Goal: Transaction & Acquisition: Book appointment/travel/reservation

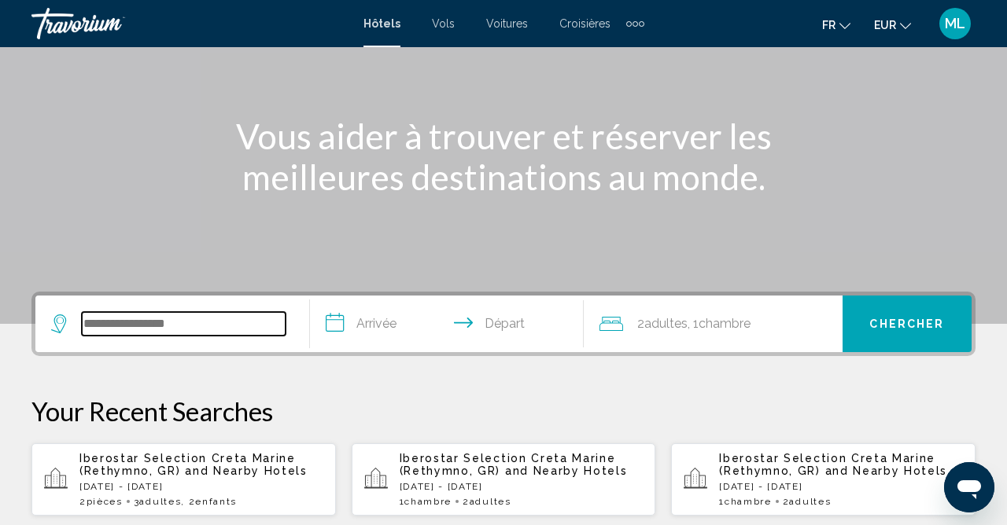
click at [219, 315] on input "Search widget" at bounding box center [184, 324] width 204 height 24
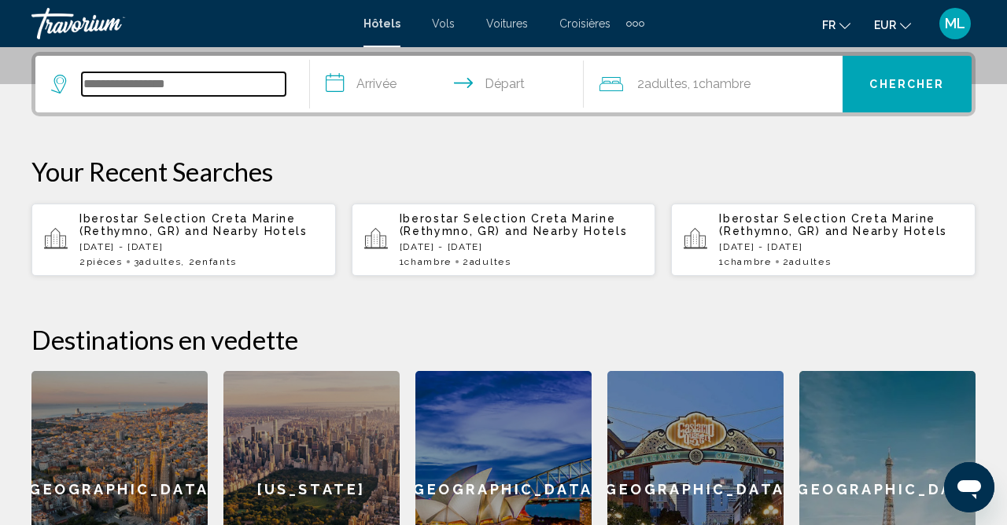
scroll to position [388, 0]
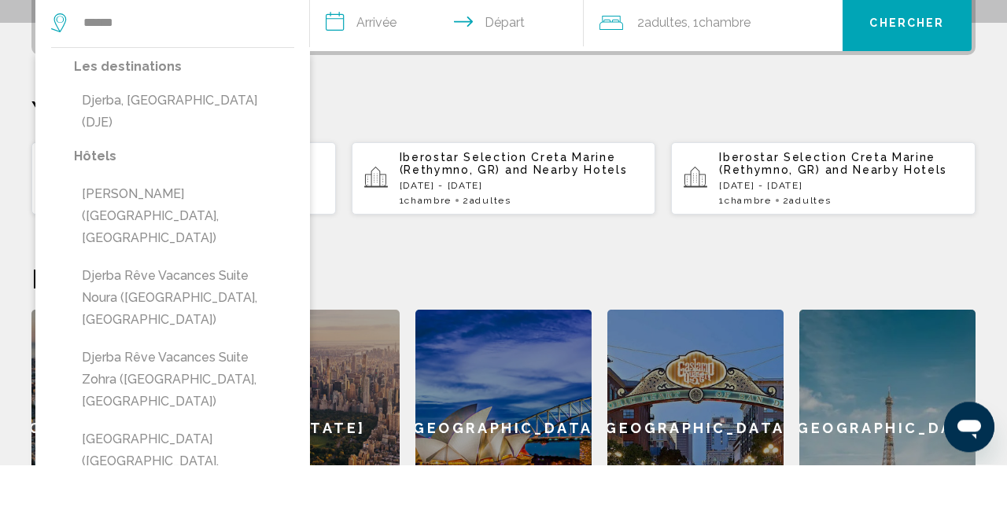
click at [167, 165] on button "Djerba, [GEOGRAPHIC_DATA] (DJE)" at bounding box center [184, 172] width 220 height 52
type input "**********"
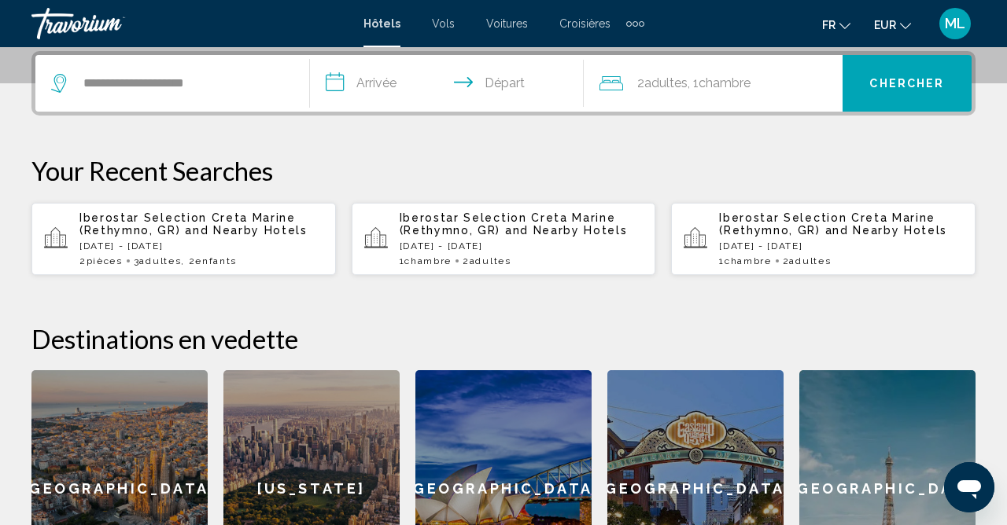
click at [399, 91] on input "**********" at bounding box center [450, 85] width 281 height 61
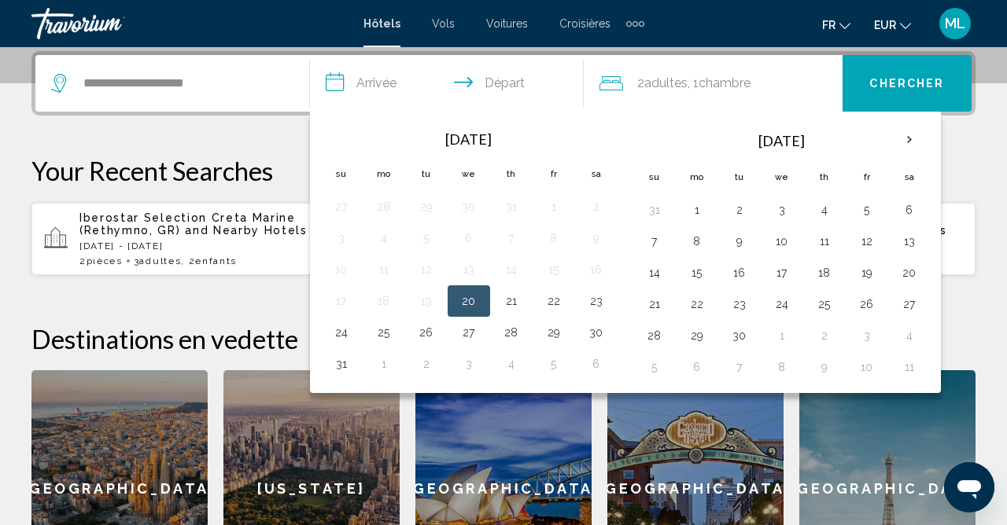
click at [483, 85] on input "**********" at bounding box center [450, 85] width 281 height 61
click at [481, 86] on input "**********" at bounding box center [450, 85] width 281 height 61
click at [398, 86] on input "**********" at bounding box center [450, 85] width 281 height 61
click at [371, 98] on input "**********" at bounding box center [450, 85] width 281 height 61
click at [925, 142] on th "Next month" at bounding box center [909, 140] width 42 height 35
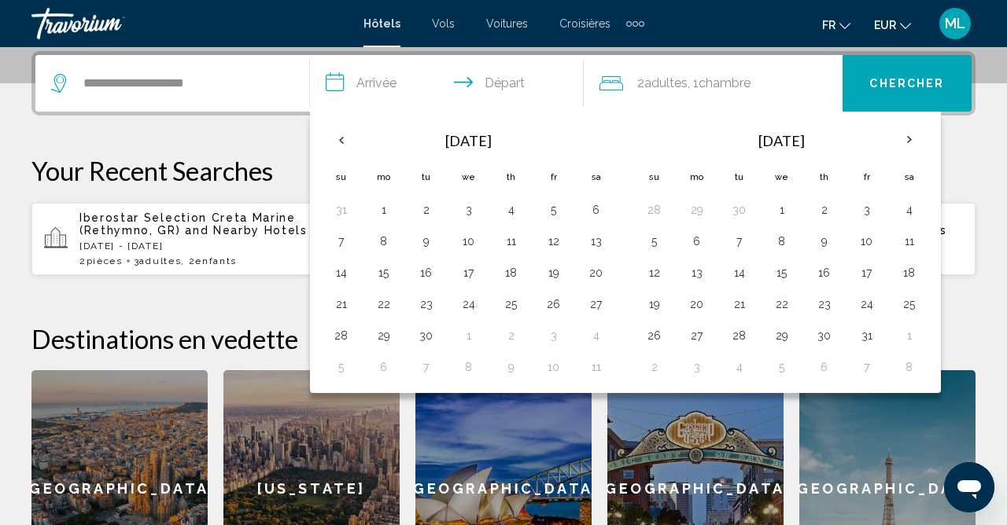
click at [747, 303] on button "21" at bounding box center [739, 304] width 25 height 22
click at [709, 331] on button "27" at bounding box center [696, 336] width 25 height 22
type input "**********"
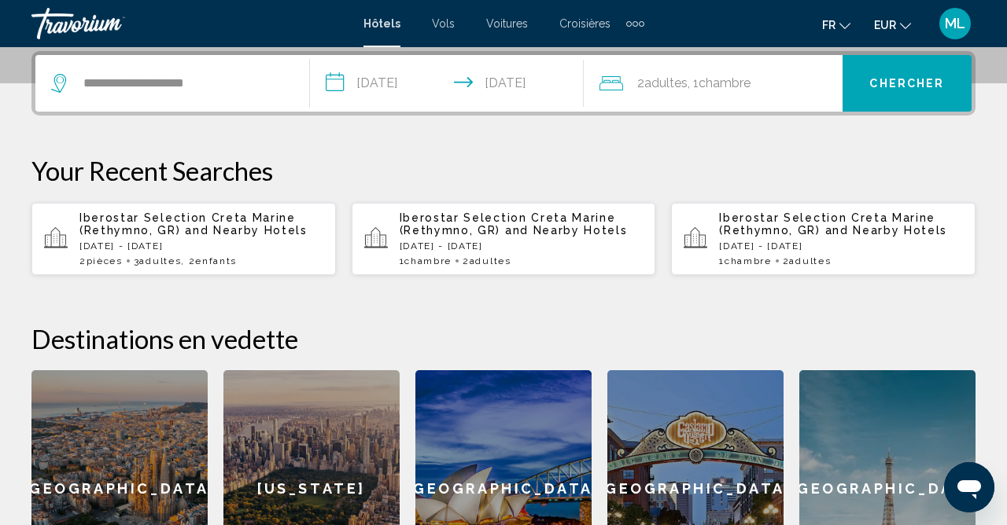
click at [780, 79] on div "2 Adulte Adultes , 1 Chambre pièces" at bounding box center [720, 83] width 243 height 22
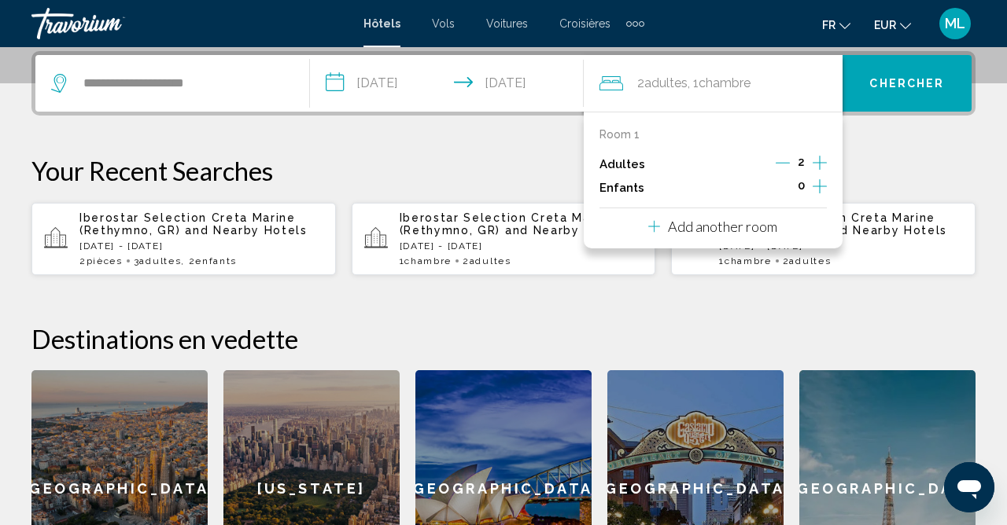
click at [825, 187] on icon "Increment children" at bounding box center [819, 186] width 14 height 19
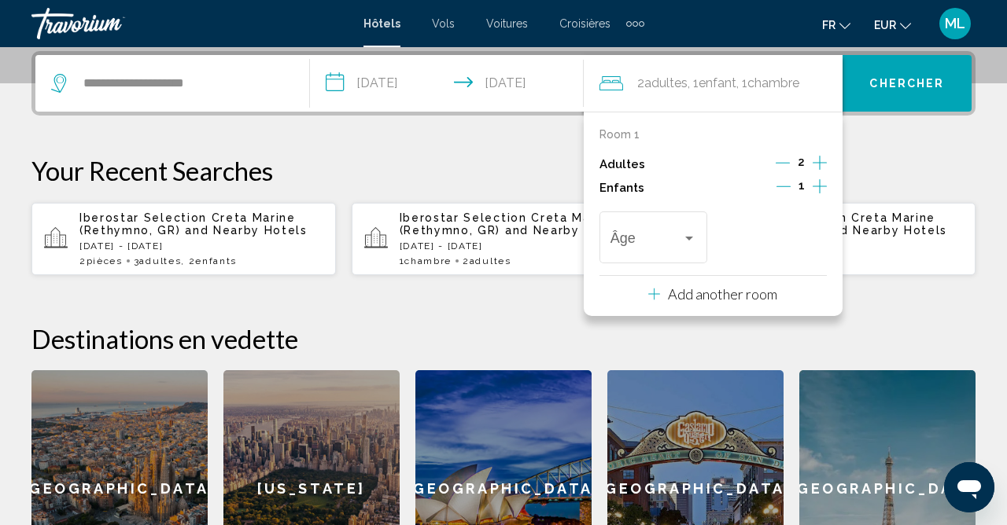
click at [819, 188] on icon "Increment children" at bounding box center [819, 186] width 14 height 19
click at [693, 239] on div "Travelers: 2 adults, 2 children" at bounding box center [689, 239] width 8 height 4
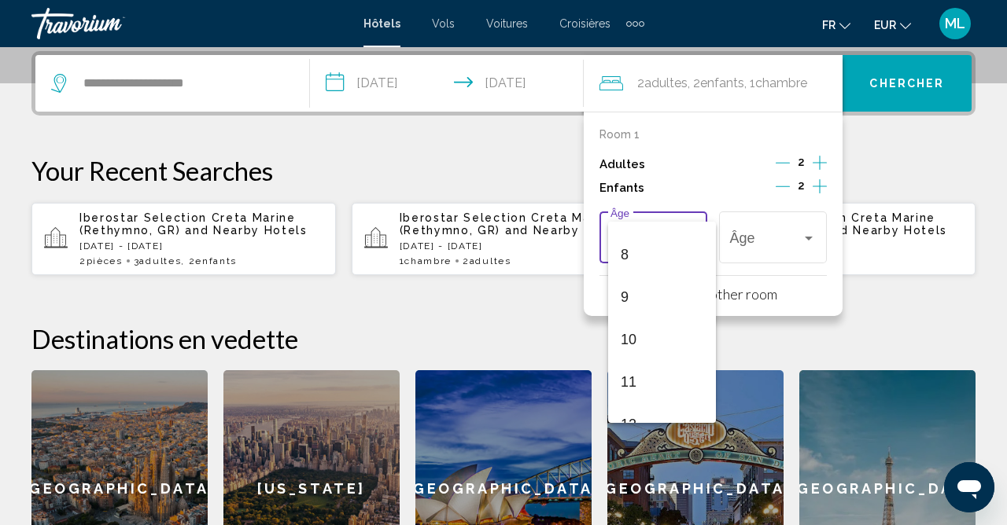
scroll to position [563, 0]
click at [652, 407] on span "17" at bounding box center [661, 402] width 83 height 42
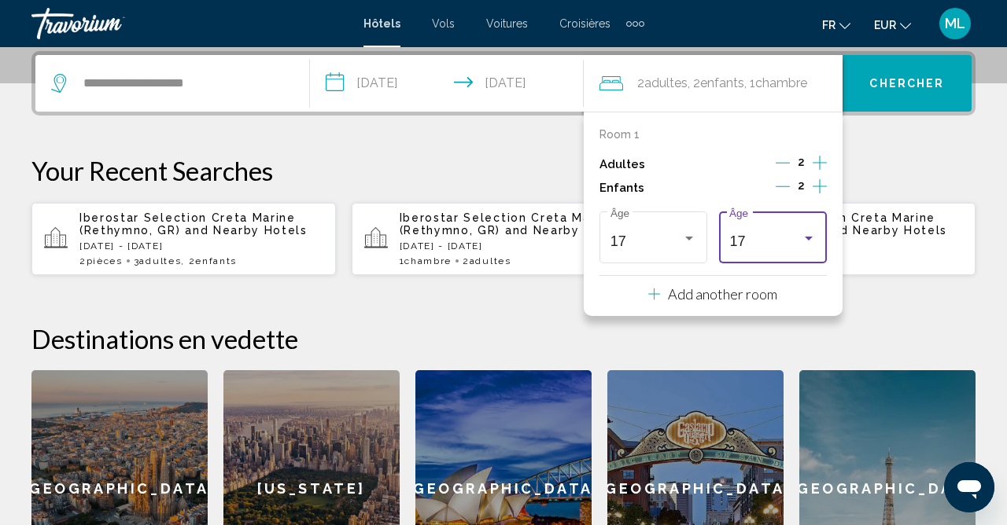
click at [787, 238] on div "17" at bounding box center [765, 242] width 72 height 16
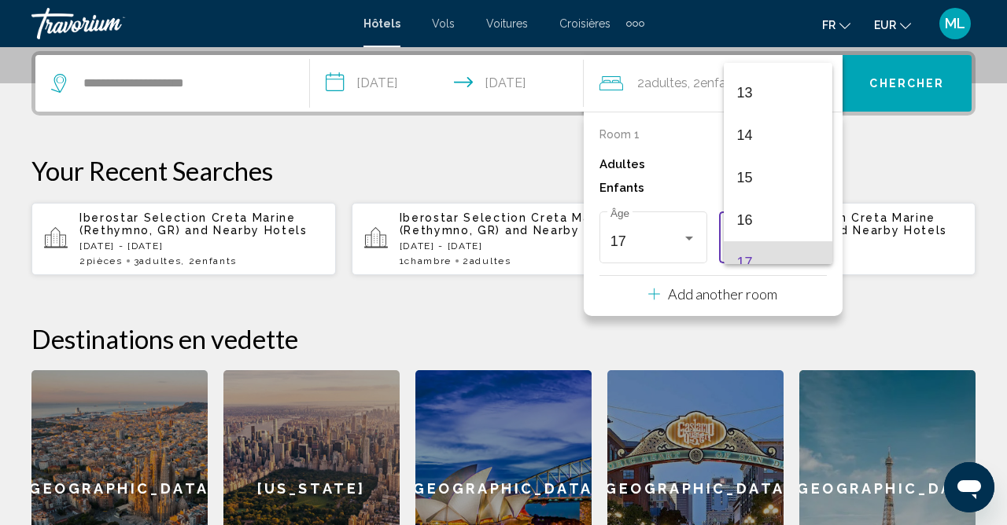
scroll to position [541, 0]
click at [753, 185] on span "15" at bounding box center [777, 180] width 83 height 42
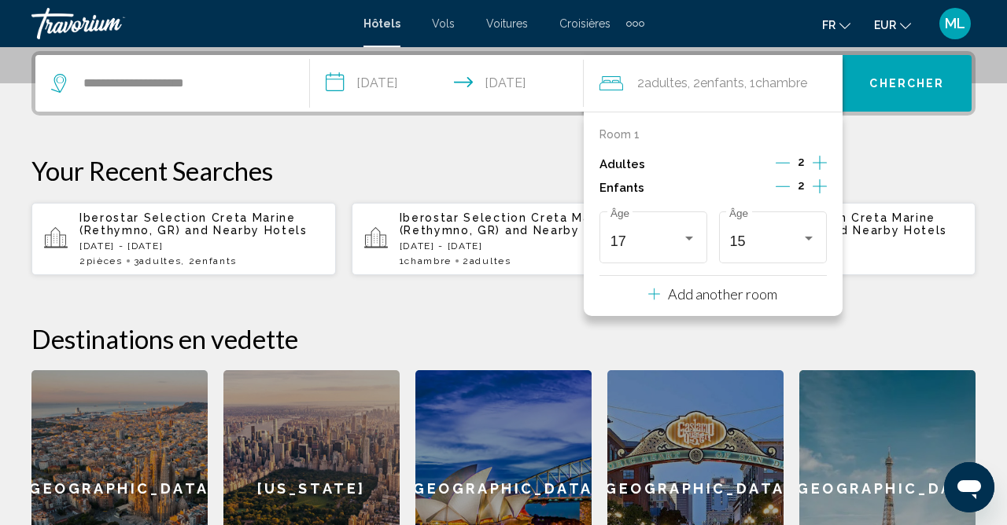
click at [906, 82] on span "Chercher" at bounding box center [906, 84] width 75 height 13
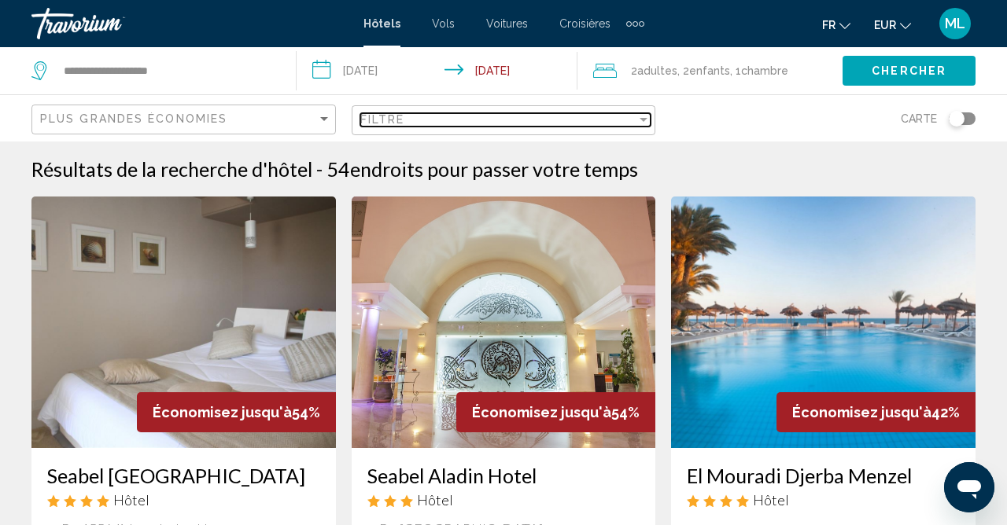
click at [629, 120] on div "Filtre" at bounding box center [498, 119] width 277 height 13
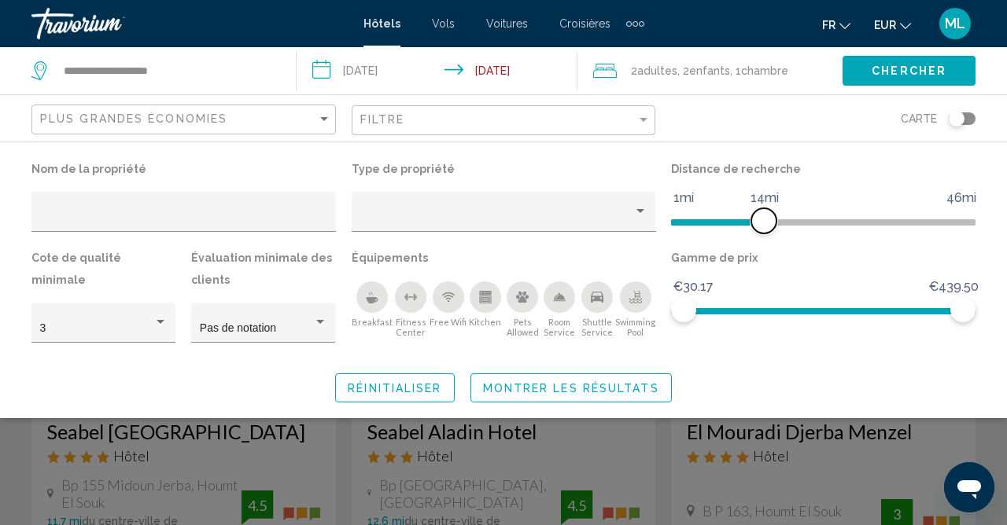
scroll to position [46, 0]
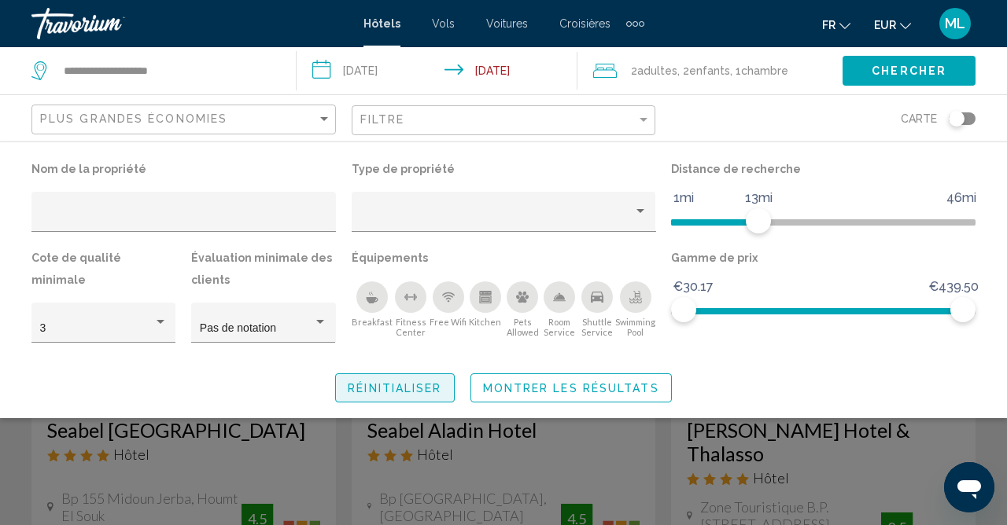
click at [441, 385] on span "Réinitialiser" at bounding box center [395, 388] width 94 height 13
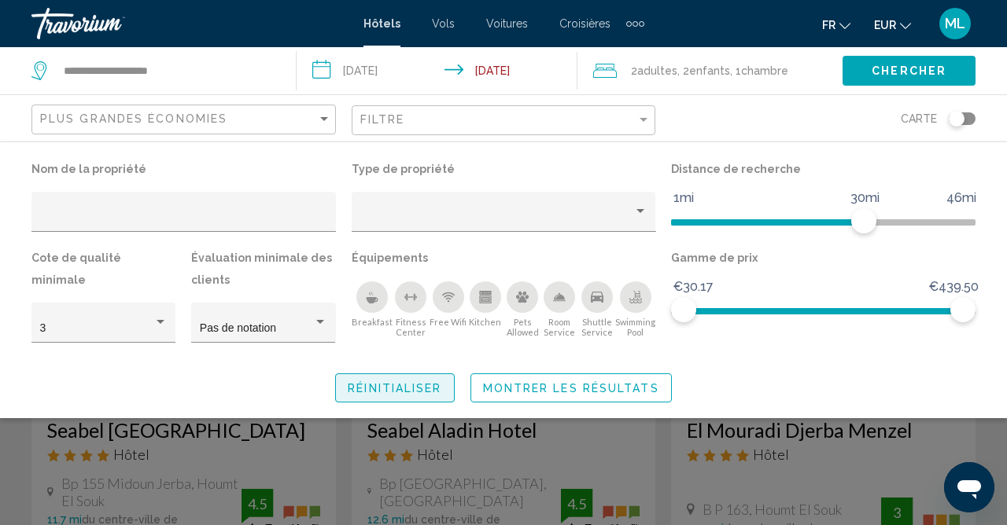
click at [436, 393] on button "Réinitialiser" at bounding box center [394, 388] width 119 height 29
click at [601, 396] on button "Montrer les résultats" at bounding box center [570, 388] width 201 height 29
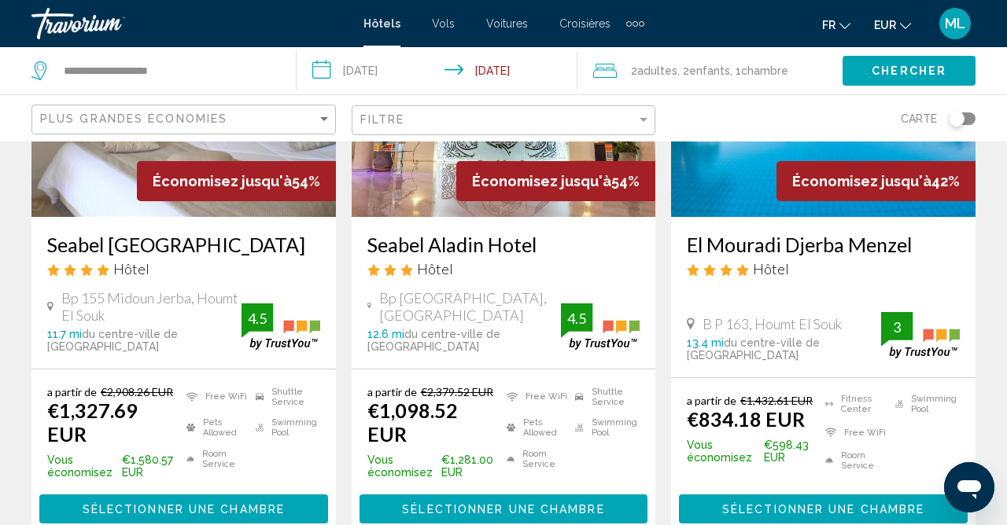
scroll to position [234, 0]
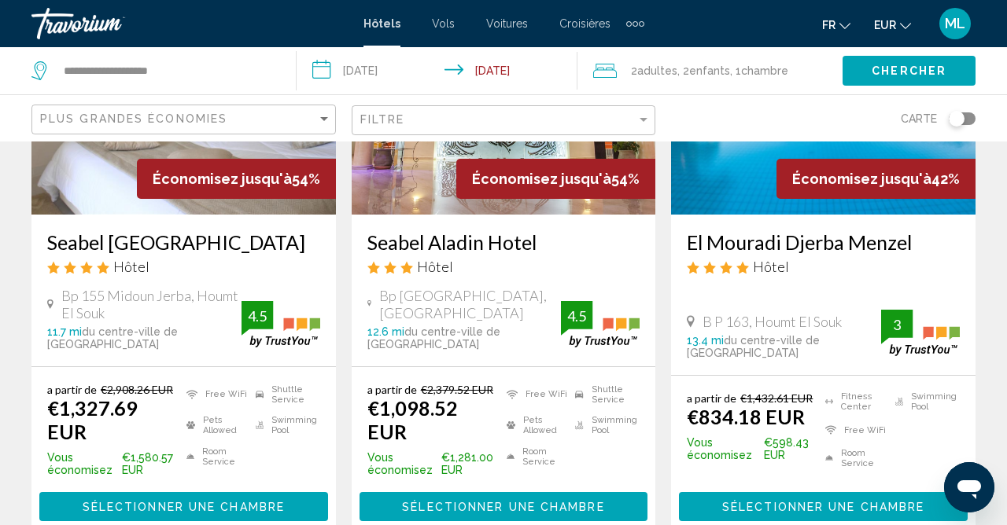
click at [928, 492] on button "Sélectionner une chambre" at bounding box center [823, 506] width 289 height 29
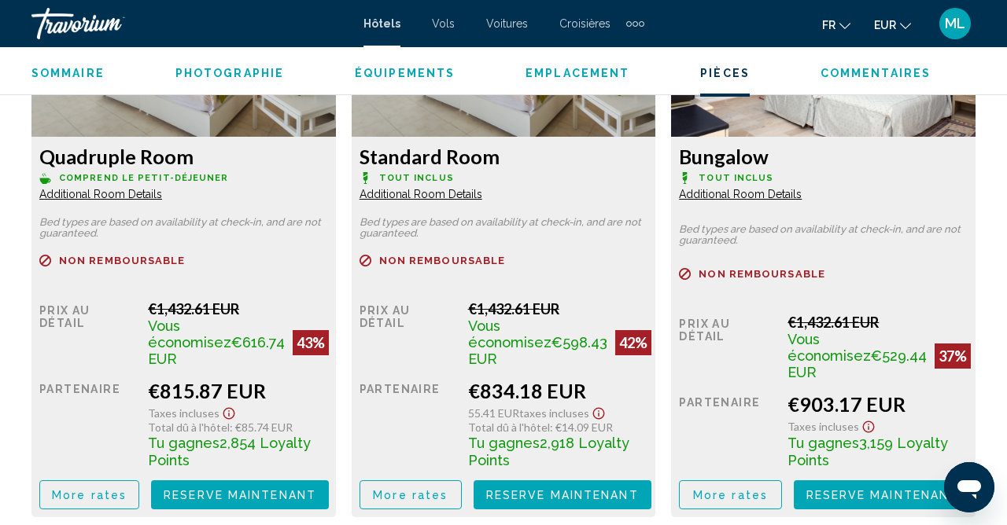
scroll to position [2562, 0]
click at [316, 489] on span "Reserve maintenant" at bounding box center [240, 495] width 153 height 13
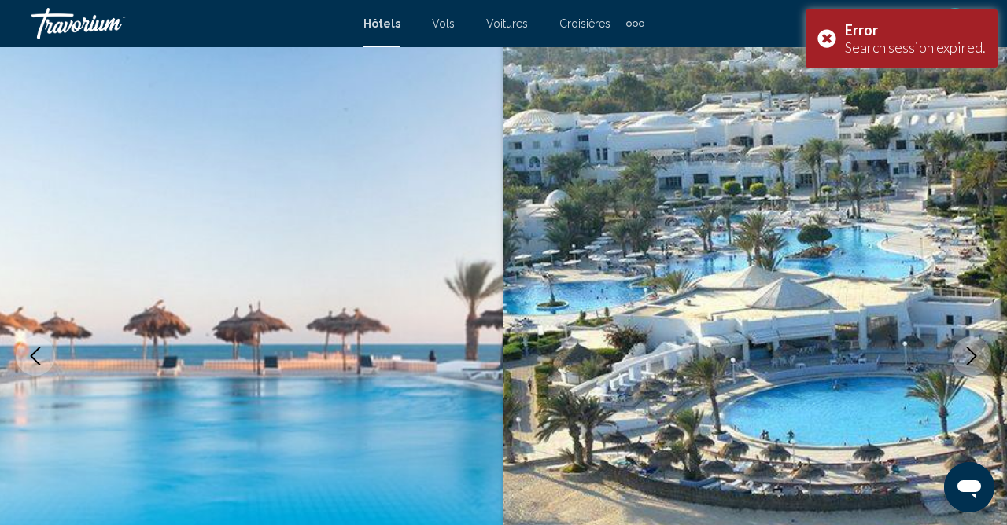
scroll to position [0, 0]
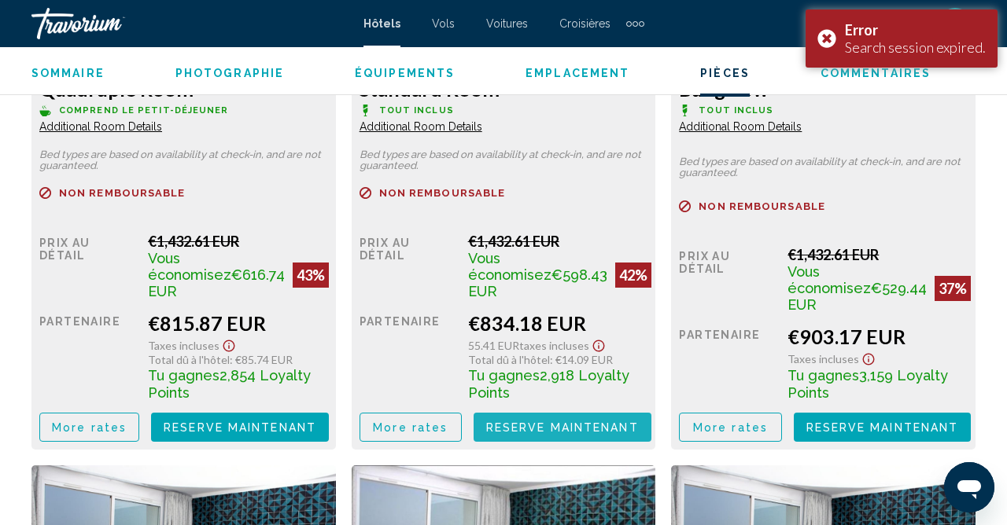
scroll to position [2637, 0]
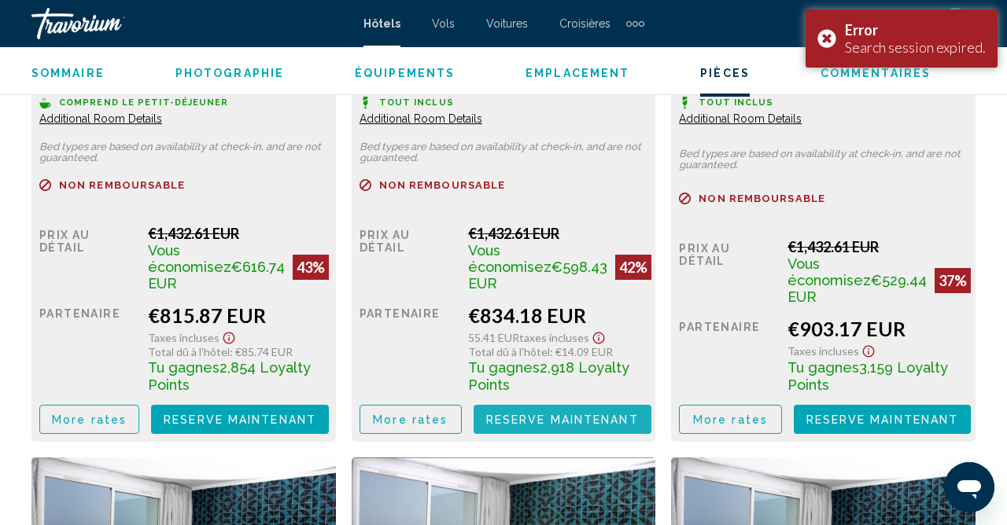
click at [316, 414] on span "Reserve maintenant" at bounding box center [240, 420] width 153 height 13
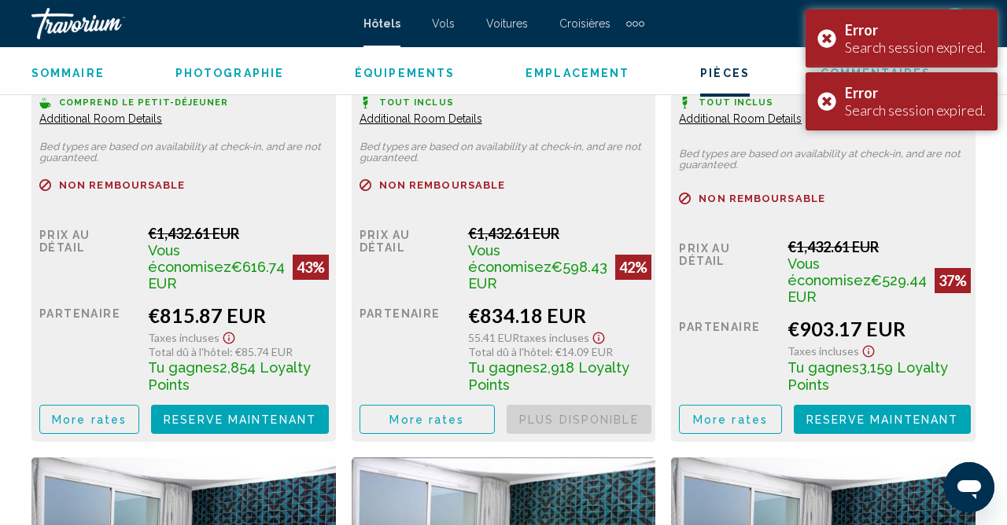
click at [826, 36] on div "Error Search session expired." at bounding box center [901, 38] width 192 height 58
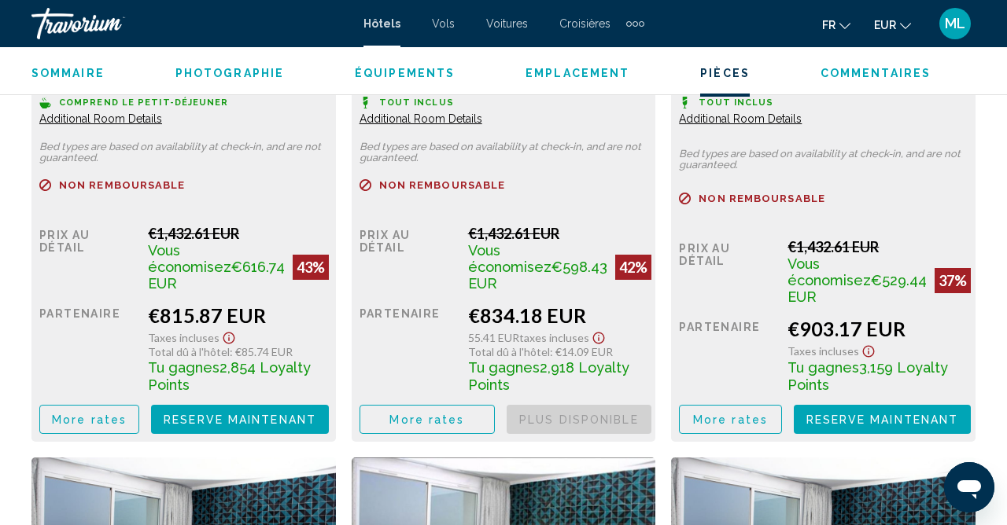
click at [328, 99] on p "Tout inclus" at bounding box center [183, 103] width 289 height 12
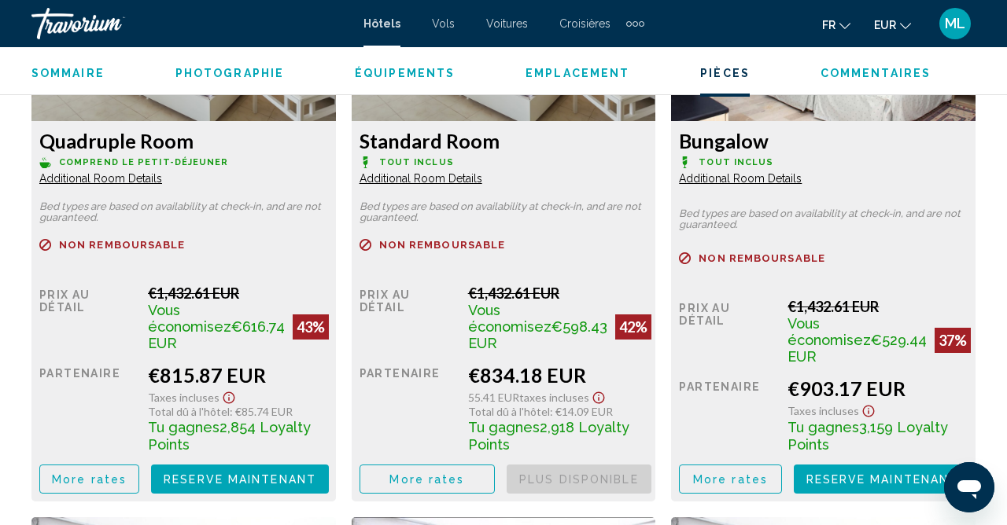
scroll to position [2578, 0]
click at [316, 473] on span "Reserve maintenant" at bounding box center [240, 479] width 153 height 13
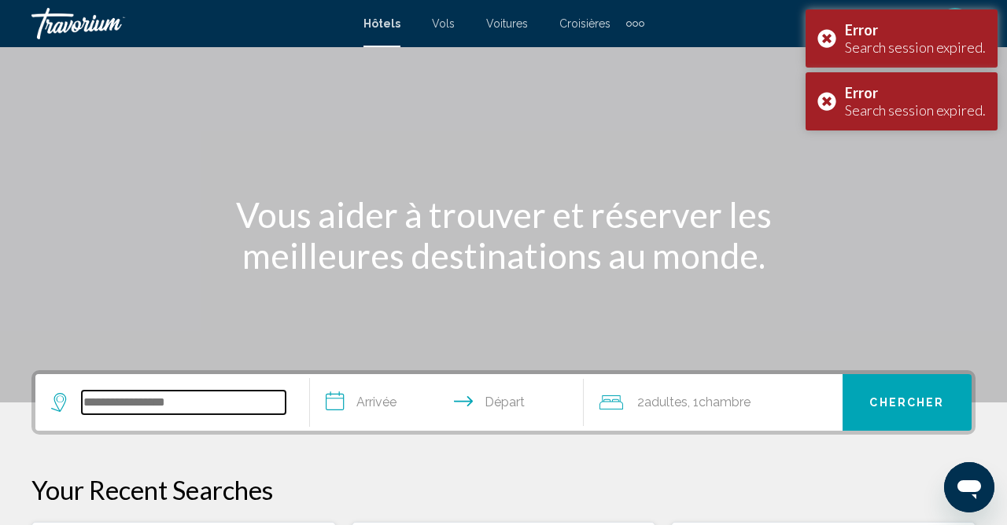
click at [104, 394] on input "Search widget" at bounding box center [184, 403] width 204 height 24
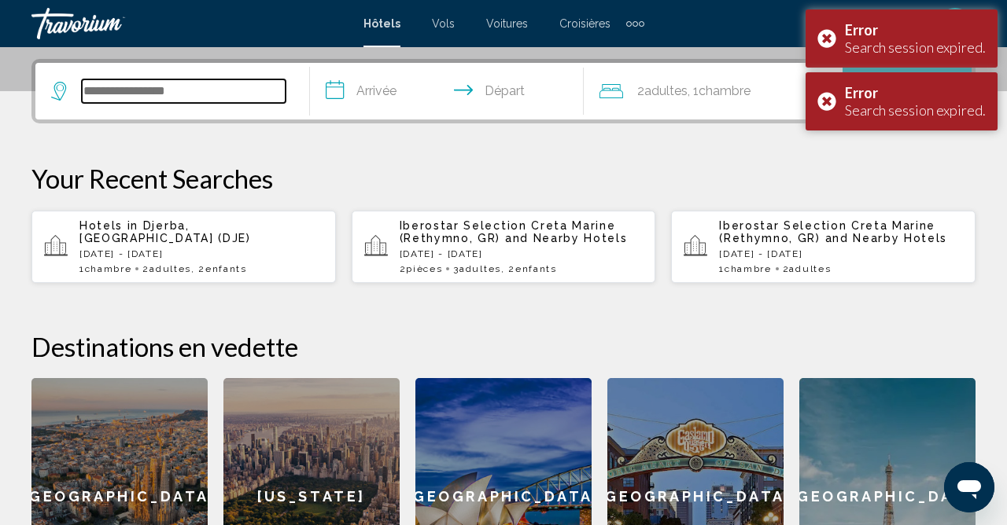
scroll to position [388, 0]
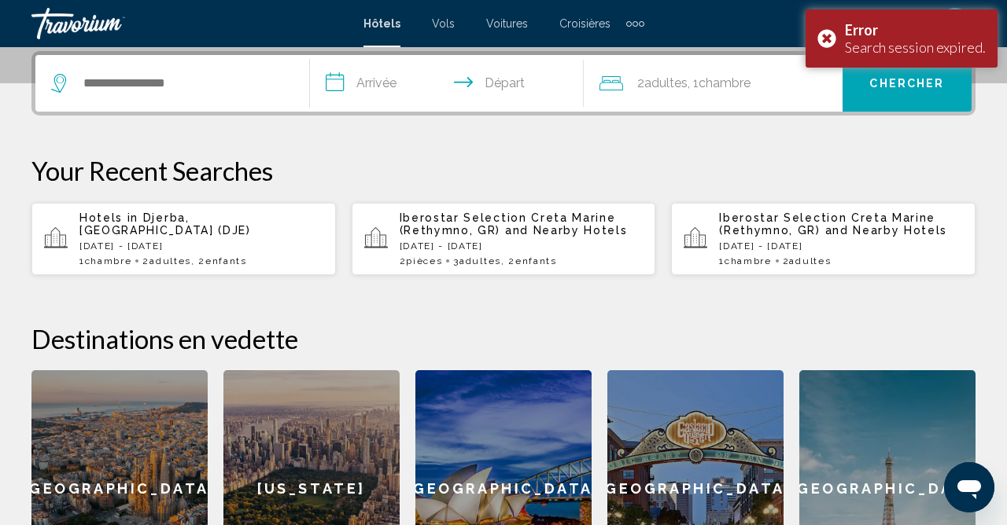
click at [83, 241] on p "Tue, 21 Oct - Mon, 27 Oct" at bounding box center [201, 246] width 244 height 11
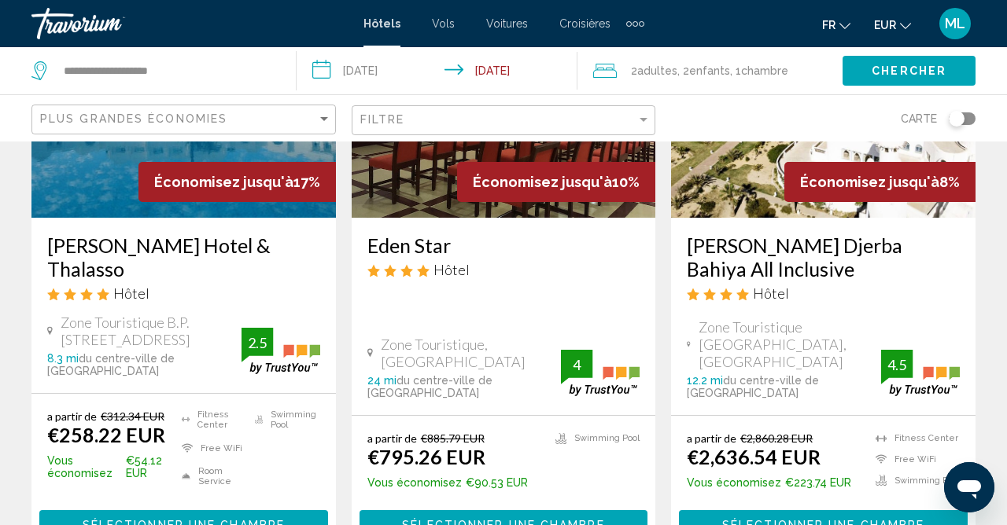
scroll to position [826, 0]
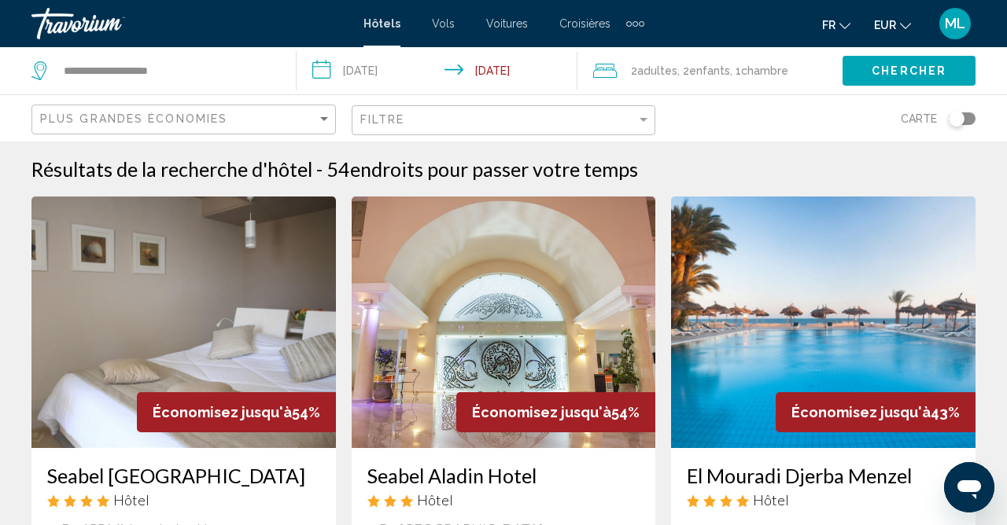
click at [970, 123] on div "Toggle map" at bounding box center [961, 118] width 27 height 13
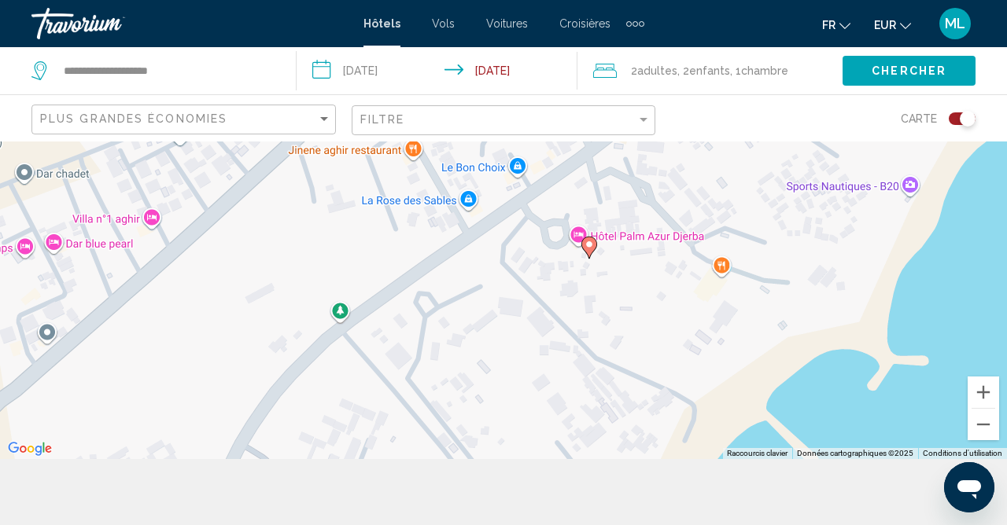
click at [590, 249] on image "Main content" at bounding box center [588, 244] width 9 height 9
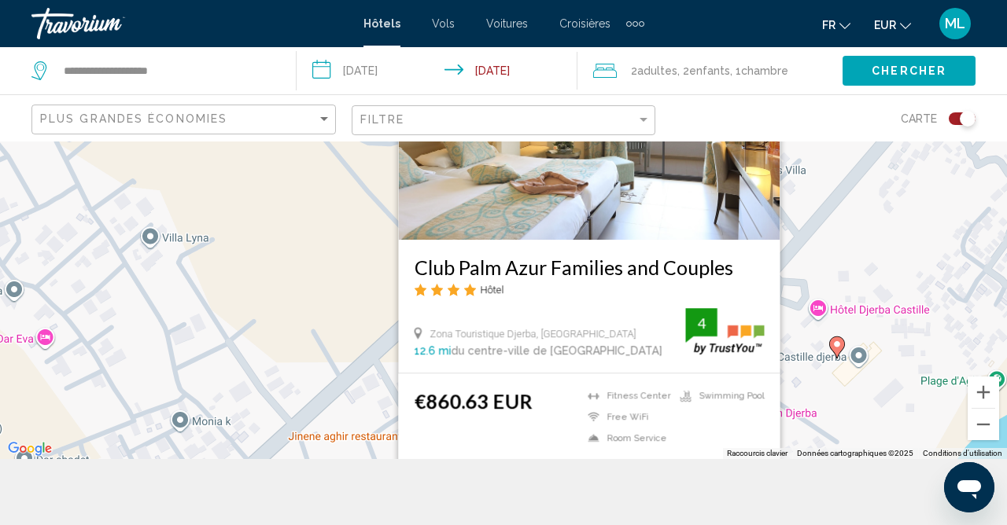
click at [569, 490] on span "Sélectionner une chambre" at bounding box center [589, 483] width 202 height 13
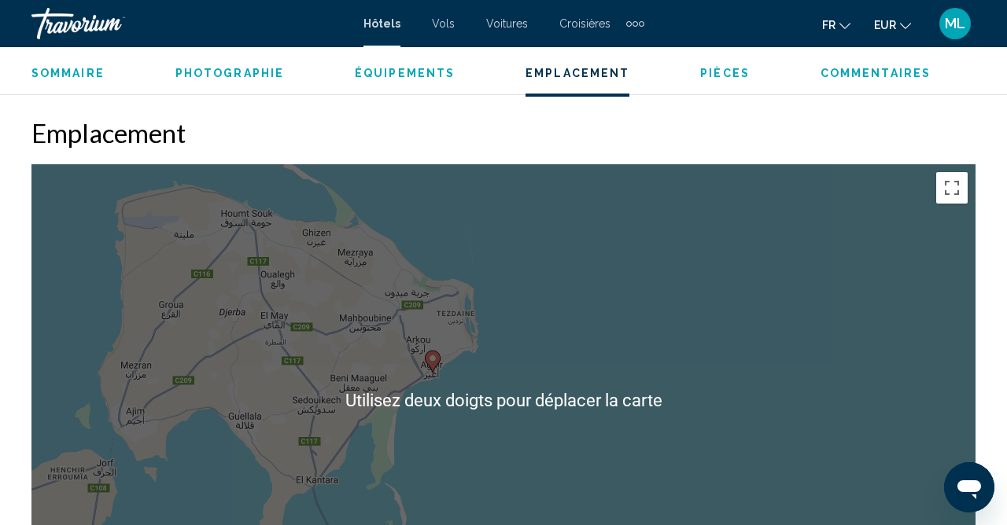
scroll to position [1631, 0]
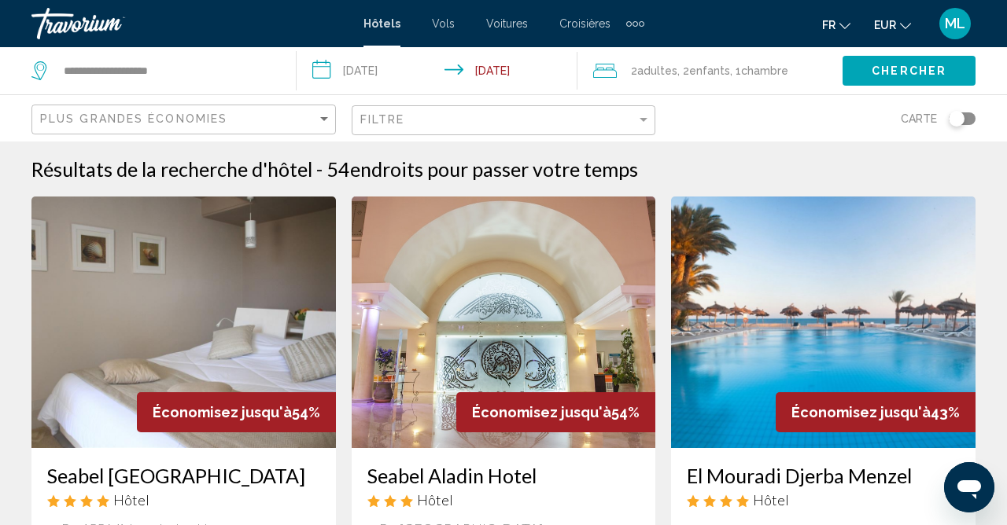
click at [963, 112] on div "Toggle map" at bounding box center [961, 118] width 27 height 13
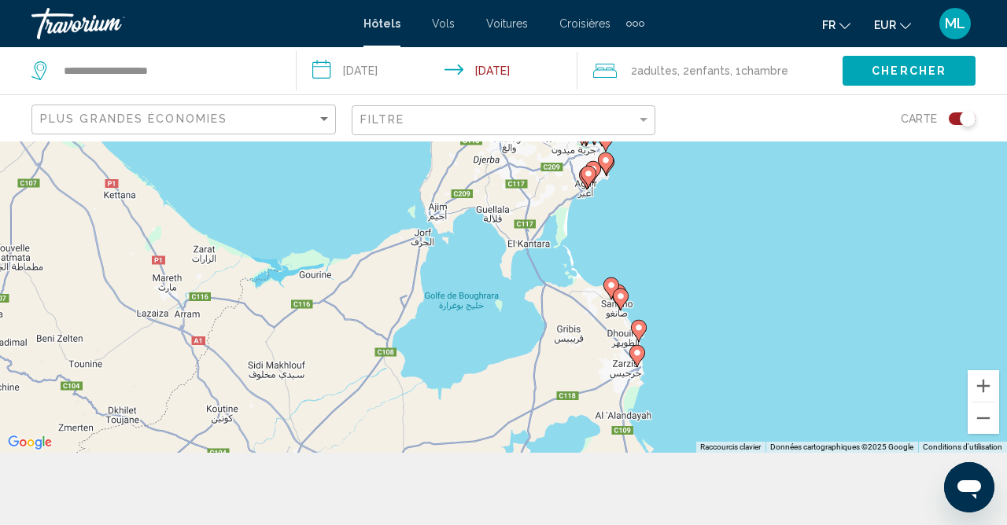
scroll to position [88, 0]
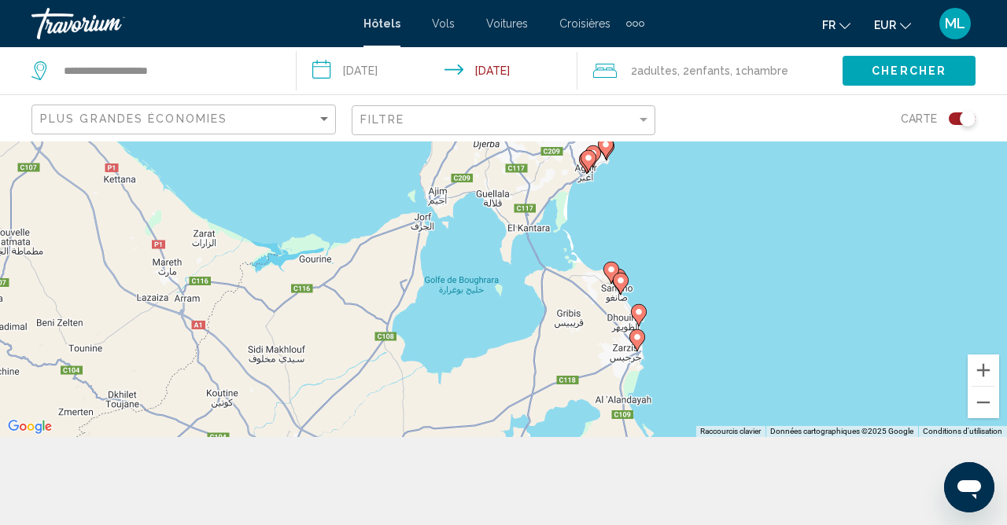
click at [476, 248] on div "Pour activer le glissement avec le clavier, appuyez sur Alt+Entrée. Une fois ce…" at bounding box center [503, 245] width 1007 height 384
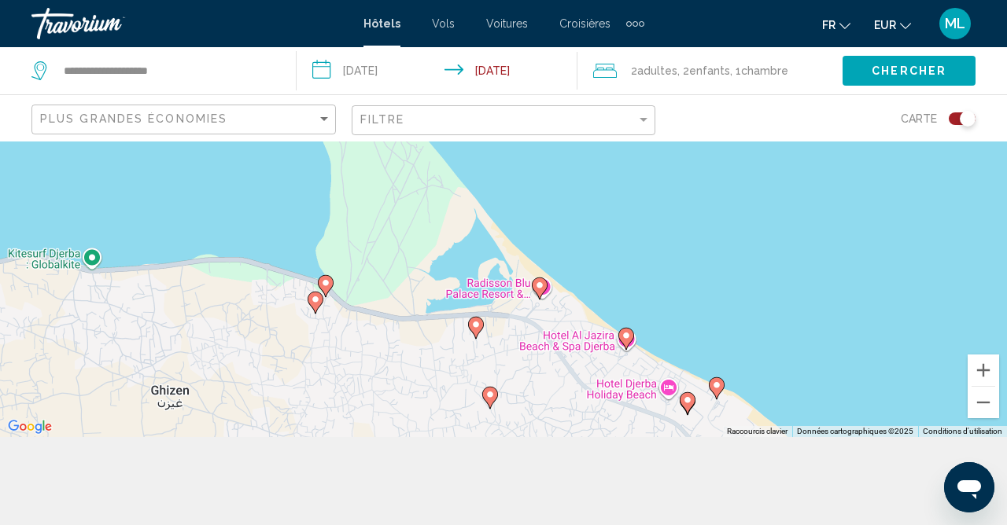
click at [620, 349] on icon "Main content" at bounding box center [626, 339] width 14 height 20
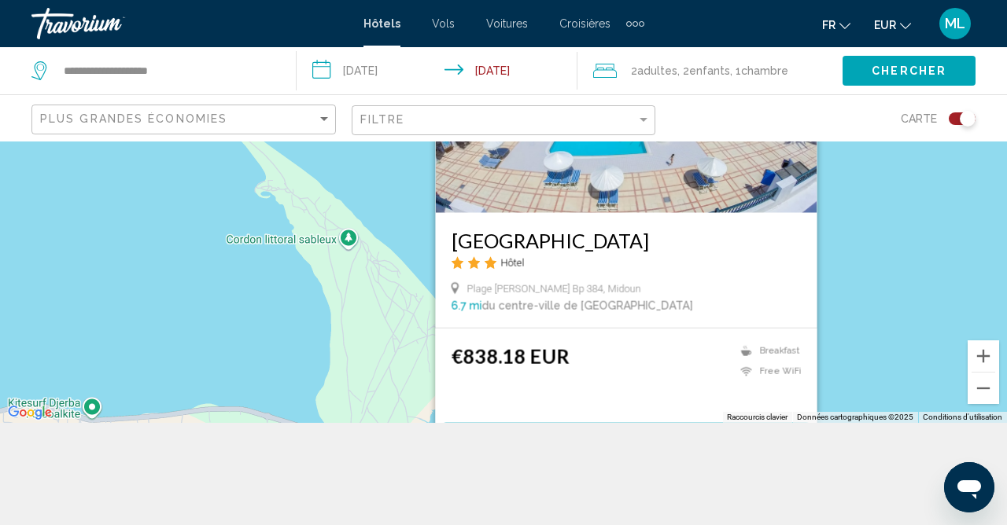
scroll to position [104, 0]
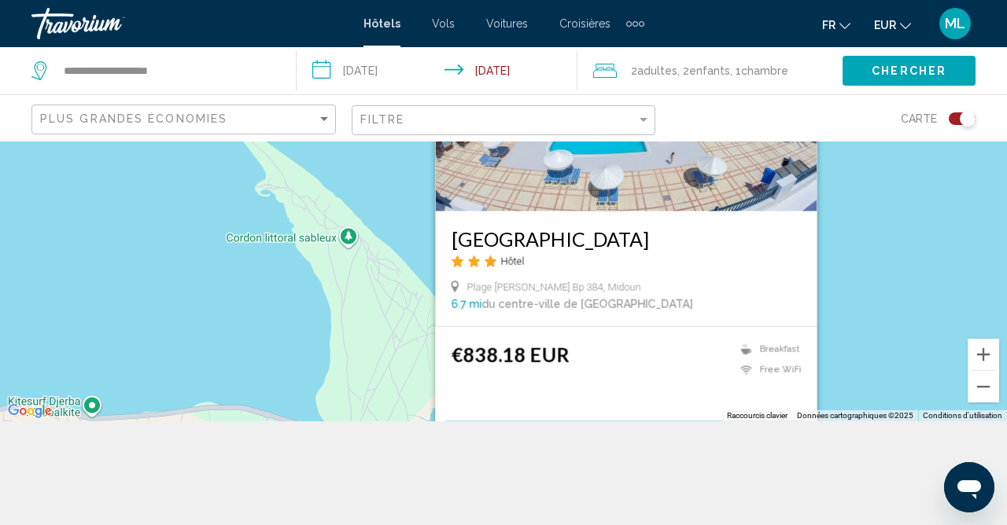
click at [907, 377] on div "Pour naviguer, appuyez sur les touches fléchées. Pour activer le glissement ave…" at bounding box center [503, 230] width 1007 height 384
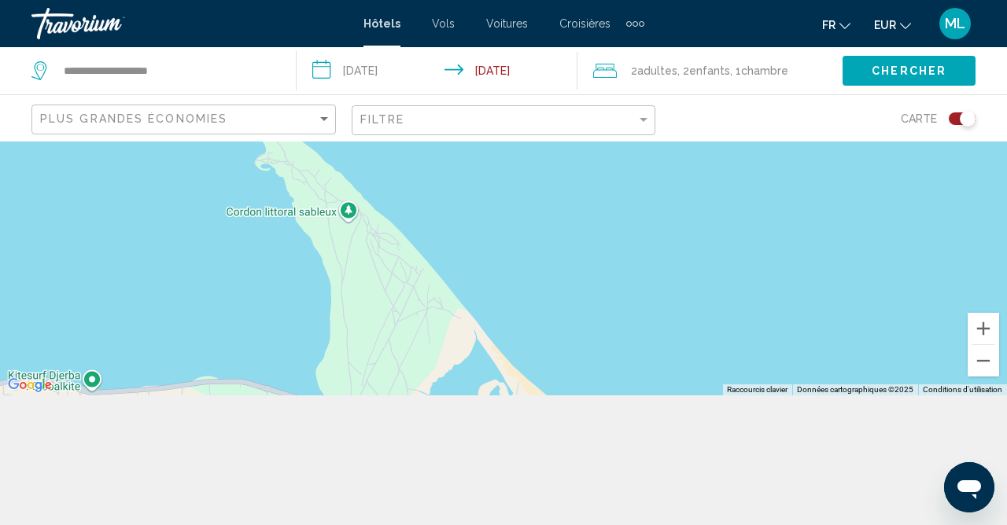
scroll to position [128, 0]
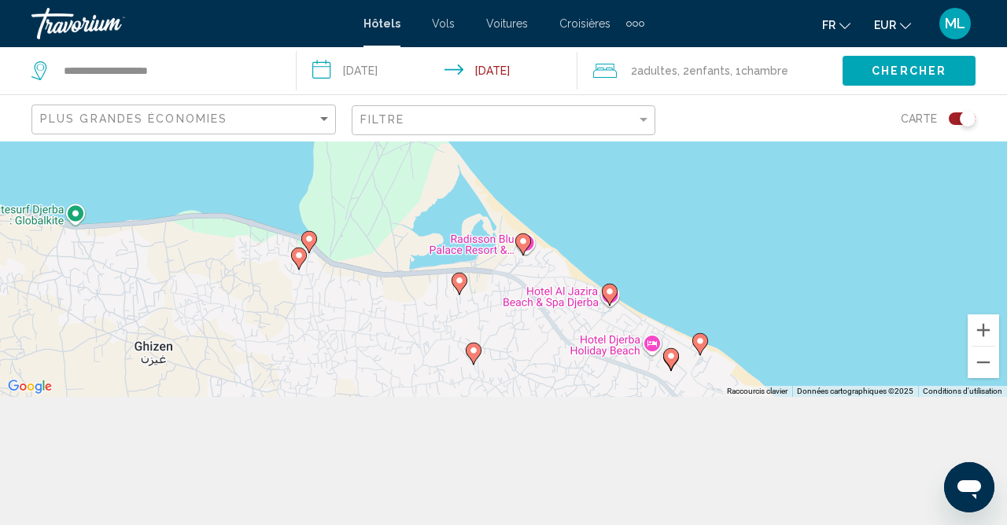
click at [701, 355] on icon "Main content" at bounding box center [700, 344] width 14 height 20
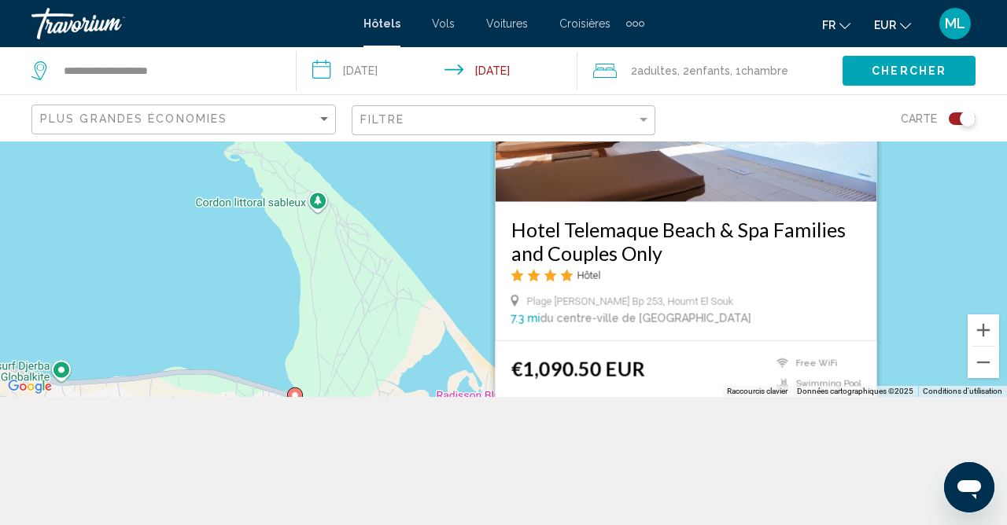
scroll to position [142, 0]
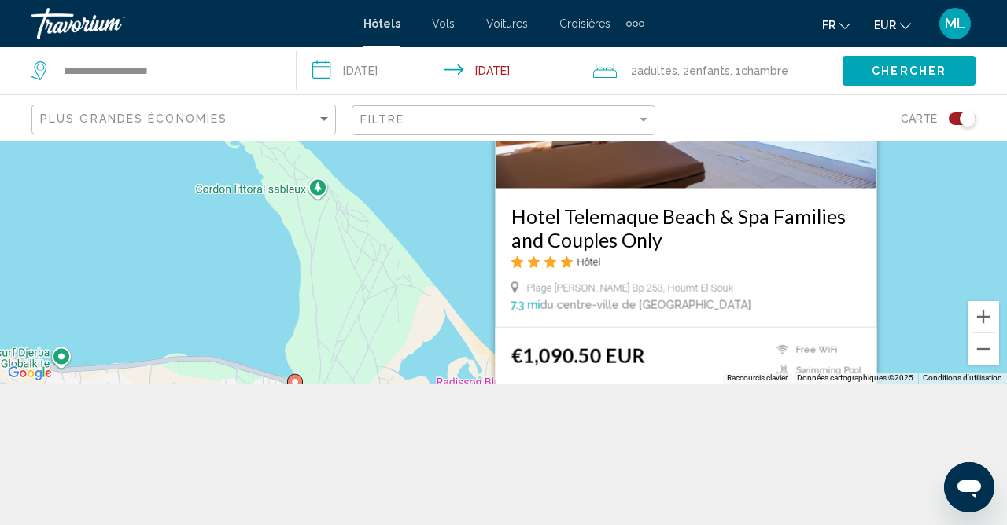
click at [922, 323] on div "Pour activer le glissement avec le clavier, appuyez sur Alt+Entrée. Une fois ce…" at bounding box center [503, 192] width 1007 height 384
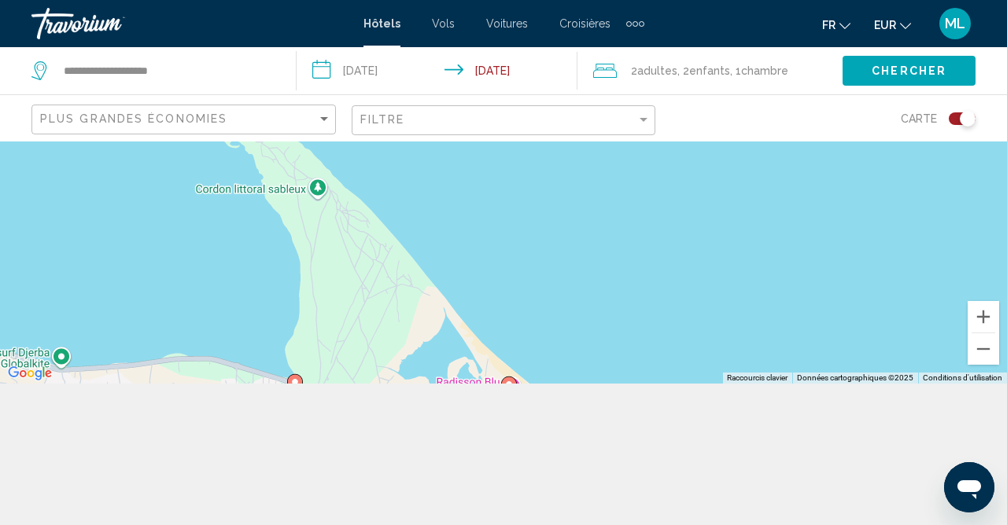
click at [224, 355] on div "Pour activer le glissement avec le clavier, appuyez sur Alt+Entrée. Une fois ce…" at bounding box center [503, 192] width 1007 height 384
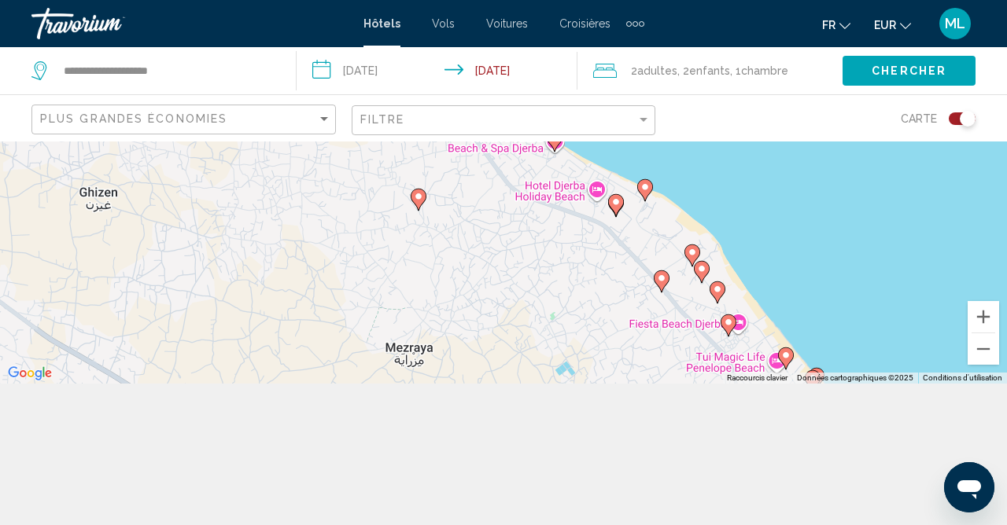
click at [787, 360] on image "Main content" at bounding box center [785, 355] width 9 height 9
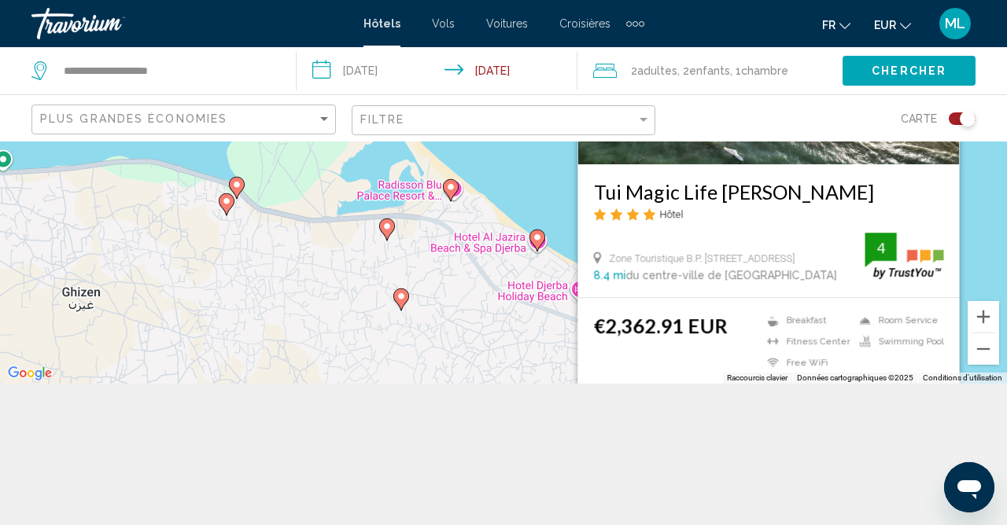
click at [972, 319] on div "Pour naviguer, appuyez sur les touches fléchées. Pour activer le glissement ave…" at bounding box center [503, 192] width 1007 height 384
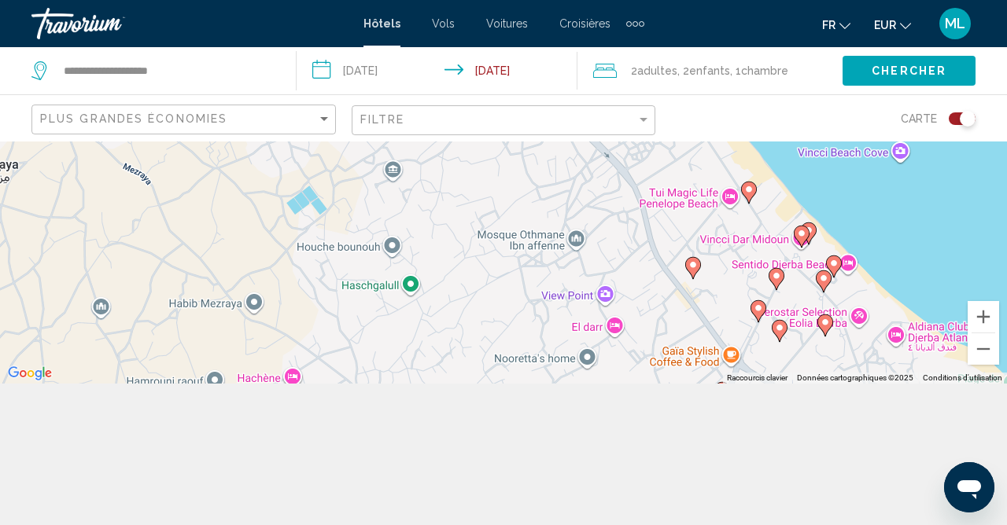
click at [808, 248] on icon "Main content" at bounding box center [801, 237] width 16 height 22
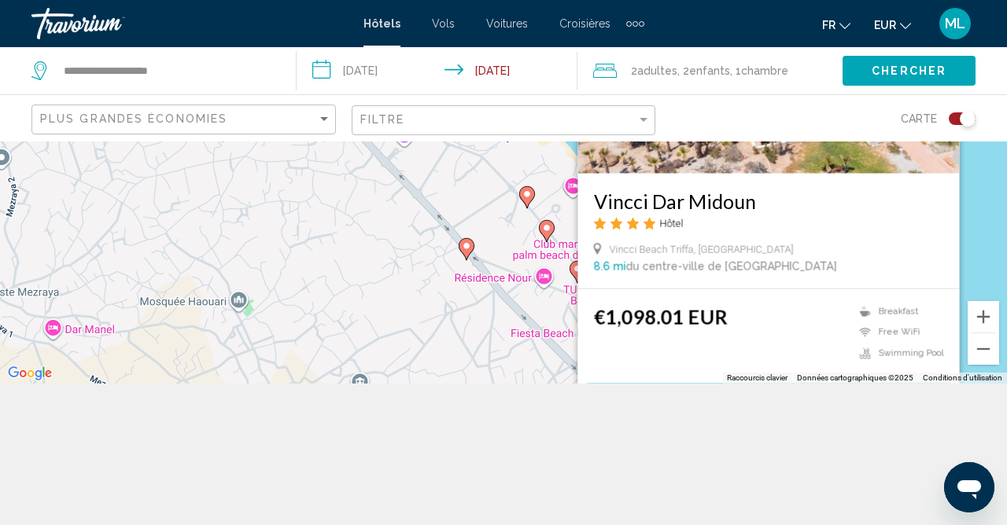
click at [985, 271] on div "Pour naviguer, appuyez sur les touches fléchées. Pour activer le glissement ave…" at bounding box center [503, 192] width 1007 height 384
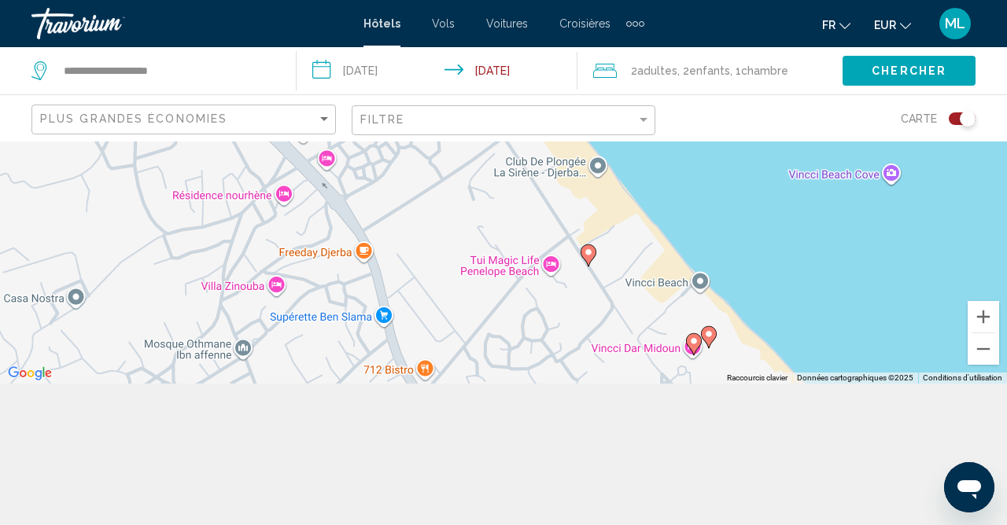
click at [711, 348] on icon "Main content" at bounding box center [708, 337] width 14 height 20
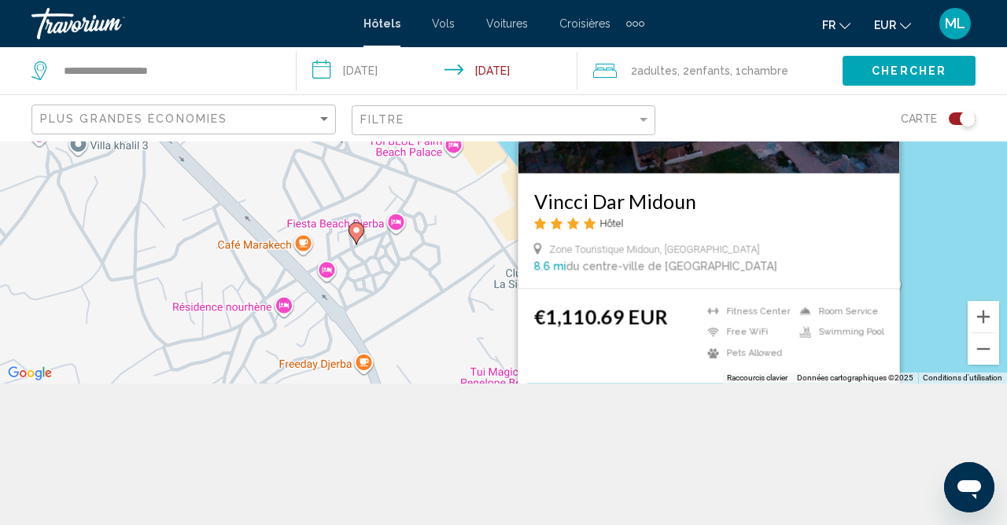
click at [746, 405] on span "Sélectionner une chambre" at bounding box center [708, 398] width 202 height 13
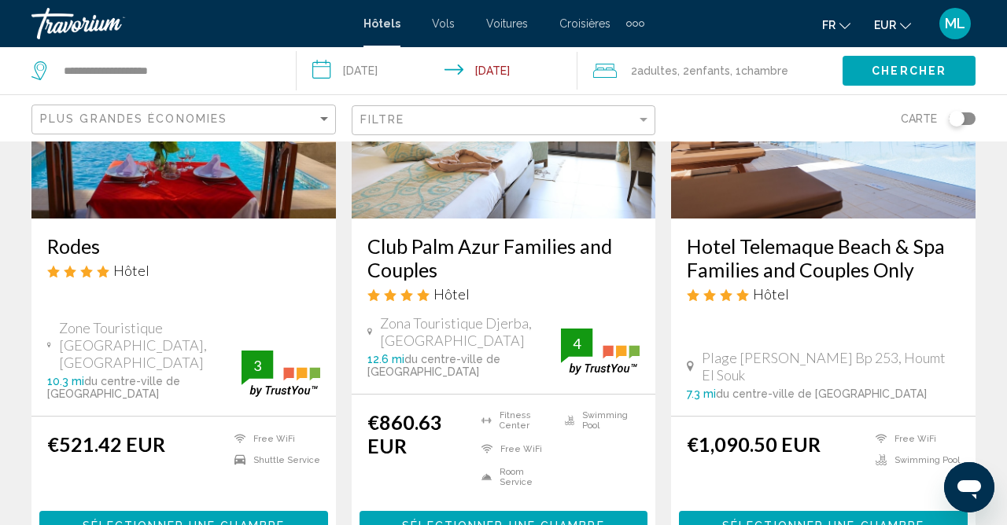
scroll to position [2067, 0]
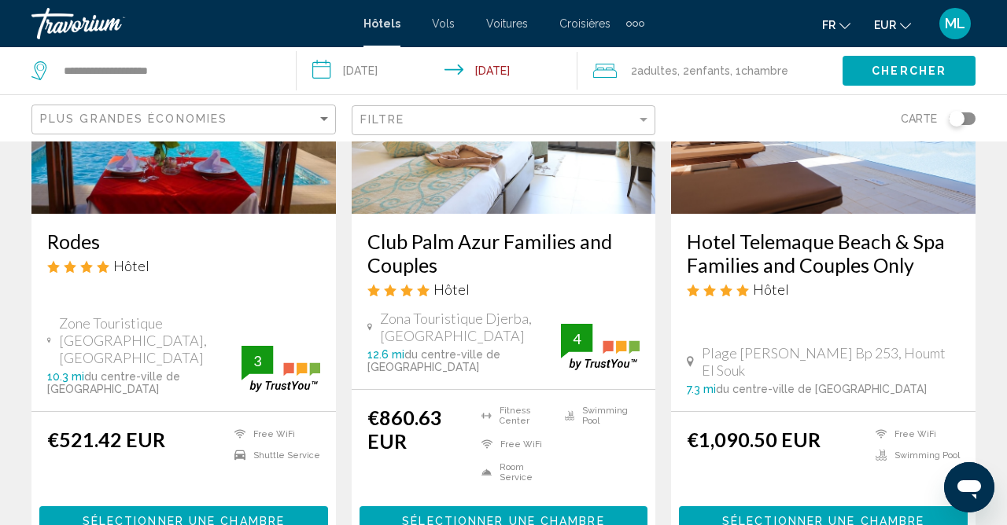
click at [531, 515] on span "Sélectionner une chambre" at bounding box center [503, 521] width 202 height 13
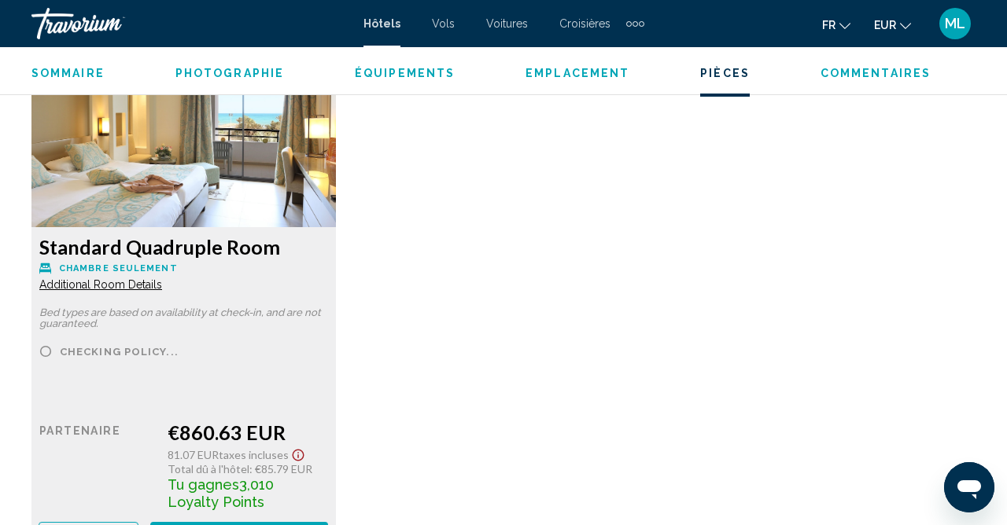
scroll to position [2415, 0]
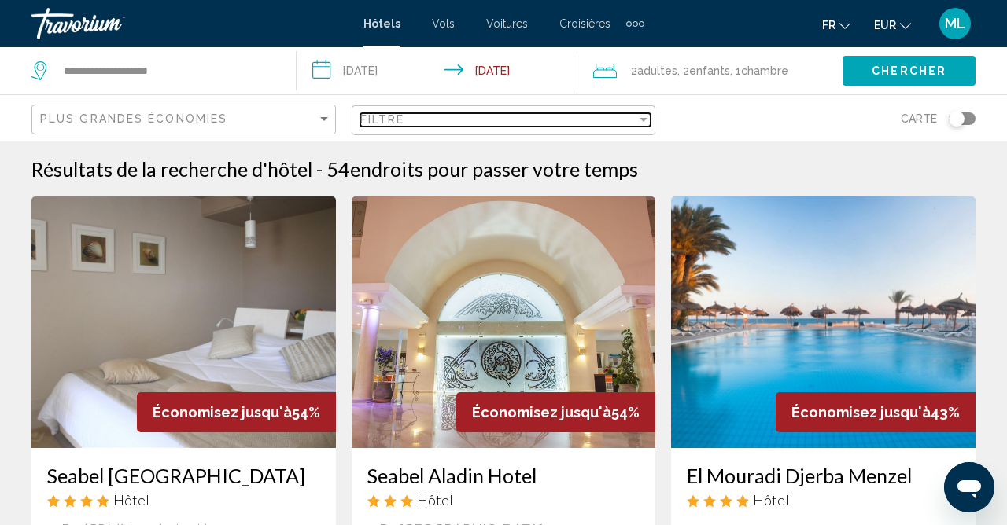
click at [598, 124] on div "Filtre" at bounding box center [498, 119] width 277 height 13
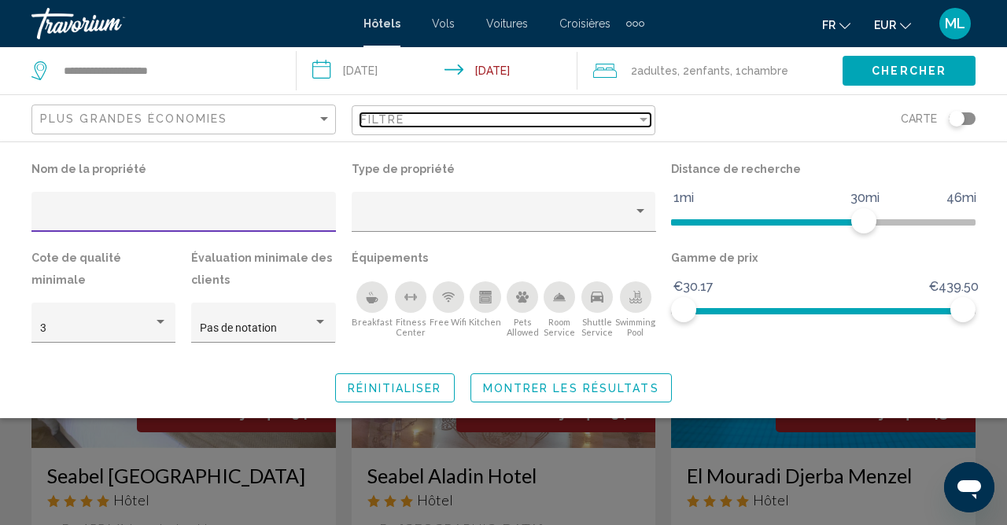
click at [567, 116] on div "Filtre" at bounding box center [498, 119] width 277 height 13
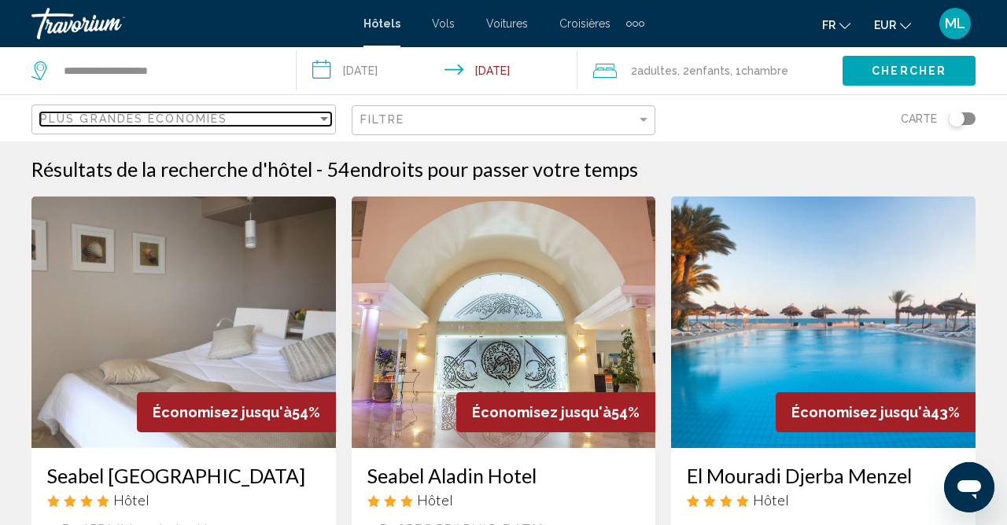
click at [285, 123] on div "Plus grandes économies" at bounding box center [178, 118] width 277 height 13
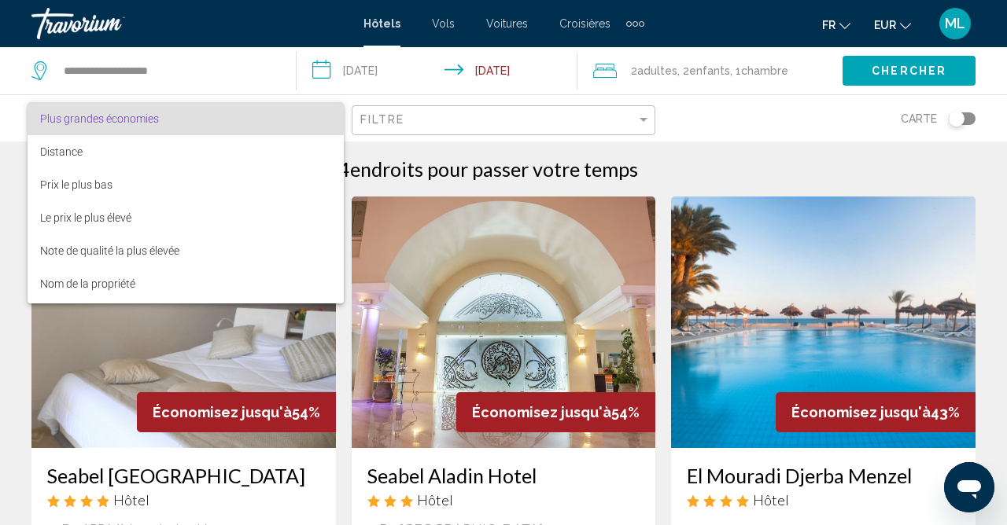
click at [778, 125] on div at bounding box center [503, 262] width 1007 height 525
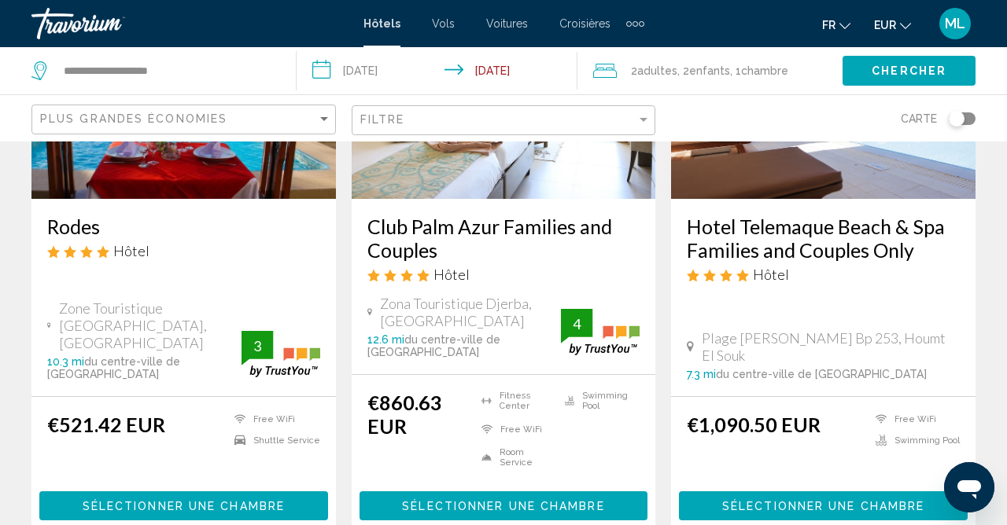
scroll to position [2085, 0]
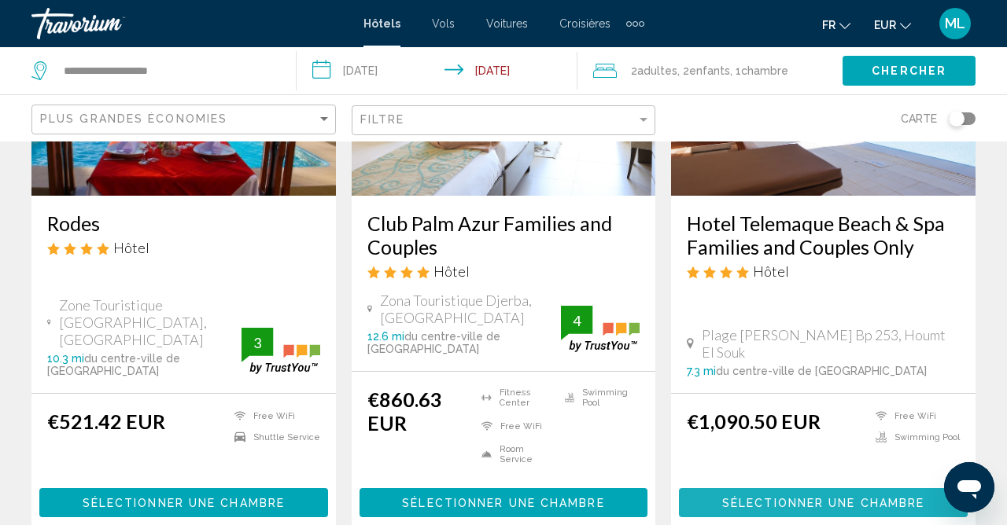
click at [914, 497] on span "Sélectionner une chambre" at bounding box center [823, 503] width 202 height 13
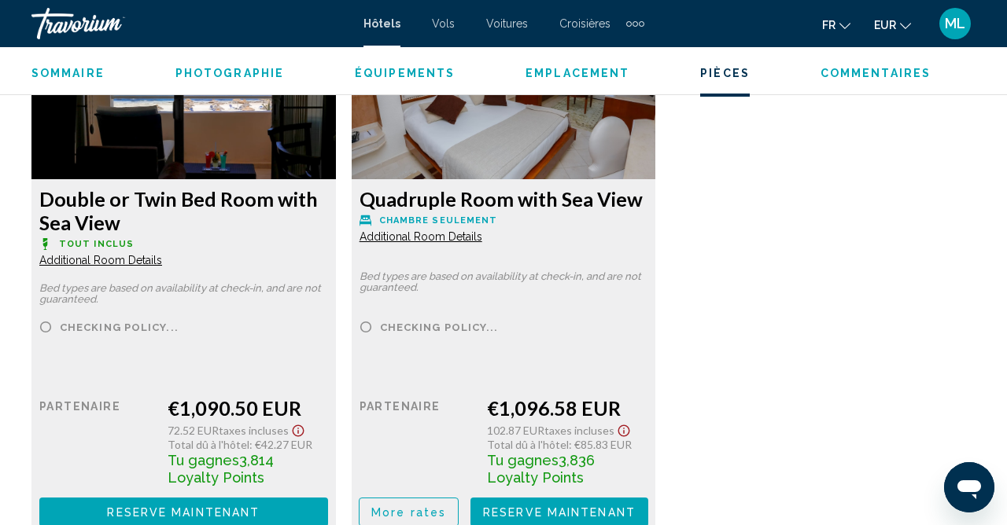
scroll to position [2521, 0]
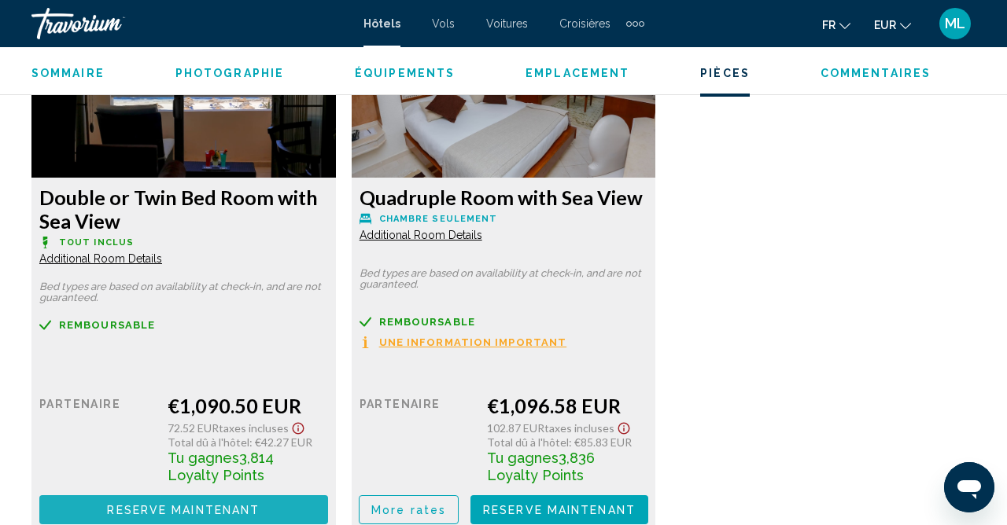
click at [108, 506] on button "Reserve maintenant Plus disponible" at bounding box center [183, 509] width 289 height 29
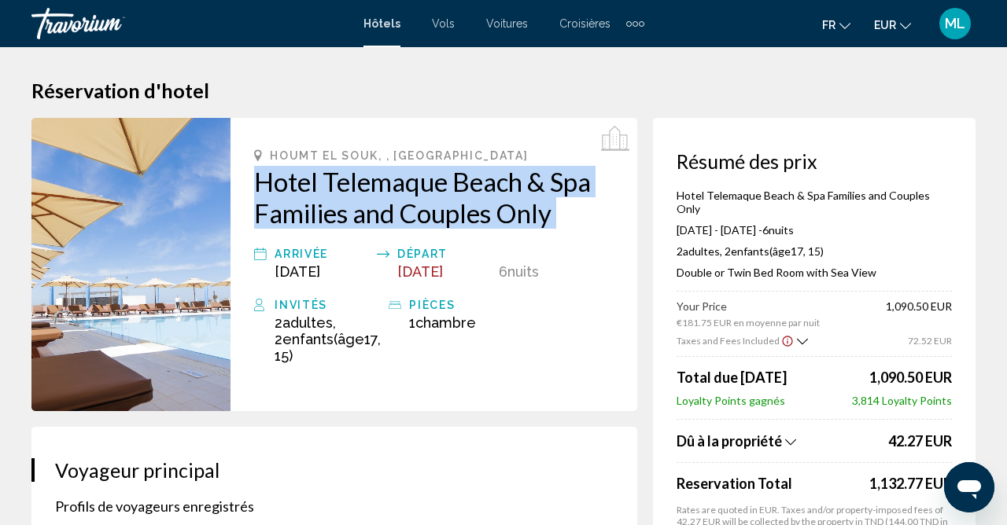
copy div "Hotel Telemaque Beach & Spa Families and Couples Only"
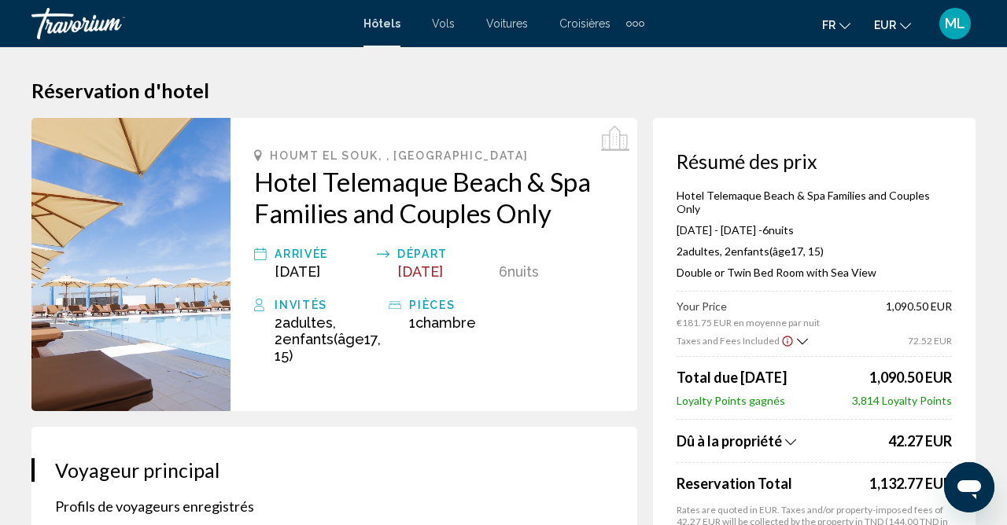
click at [202, 286] on img "Main content" at bounding box center [130, 264] width 199 height 293
click at [297, 263] on span "[DATE]" at bounding box center [297, 271] width 46 height 17
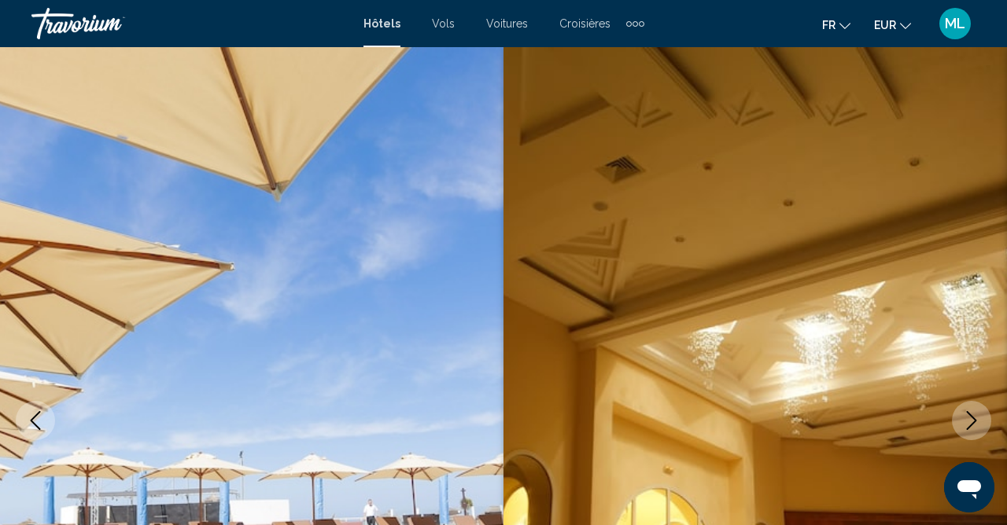
scroll to position [157, 0]
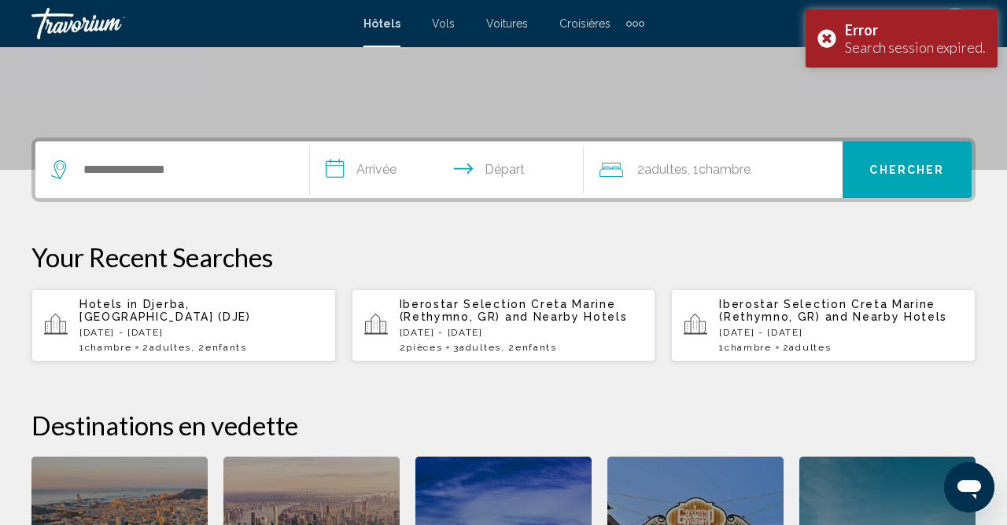
scroll to position [324, 0]
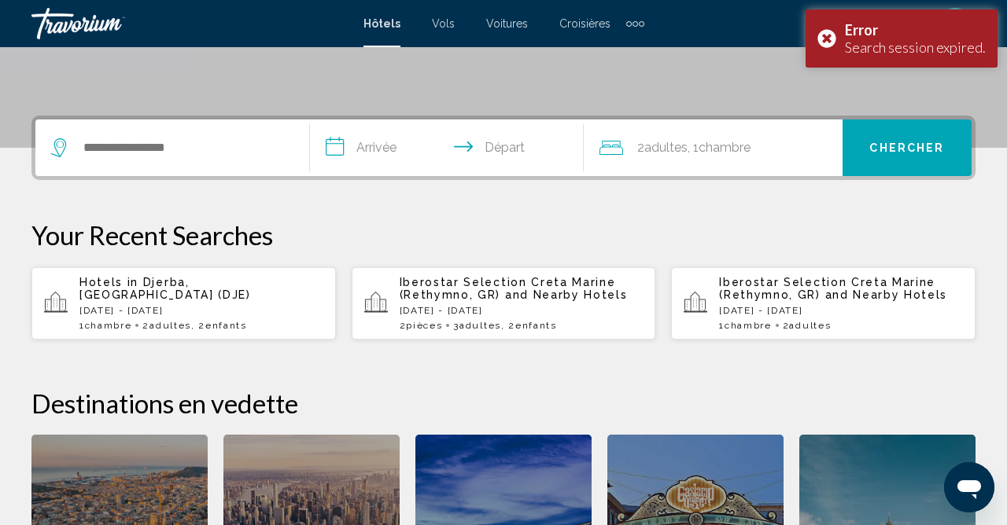
click at [214, 323] on span ", 2 Enfant Enfants" at bounding box center [219, 325] width 56 height 11
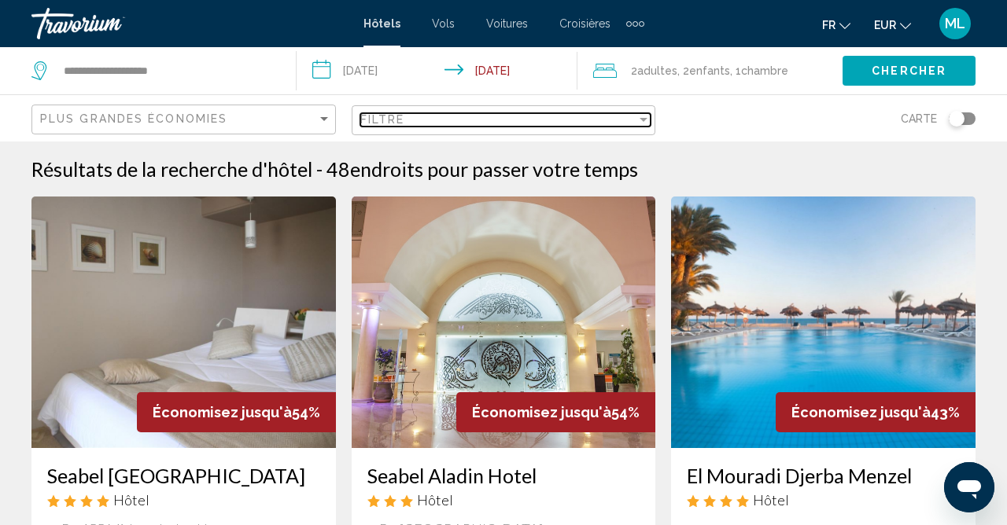
click at [444, 121] on div "Filtre" at bounding box center [498, 119] width 277 height 13
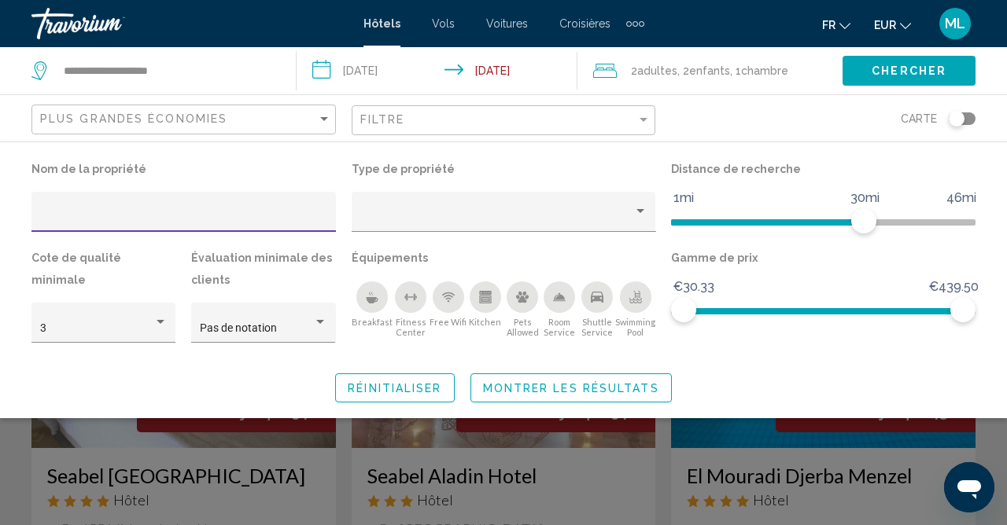
click at [156, 215] on input "Hotel Filters" at bounding box center [184, 218] width 288 height 13
type input "**********"
click at [920, 240] on div "Distance de recherche 1mi 46mi 30mi" at bounding box center [823, 202] width 320 height 89
click at [569, 387] on span "Montrer les résultats" at bounding box center [571, 388] width 176 height 13
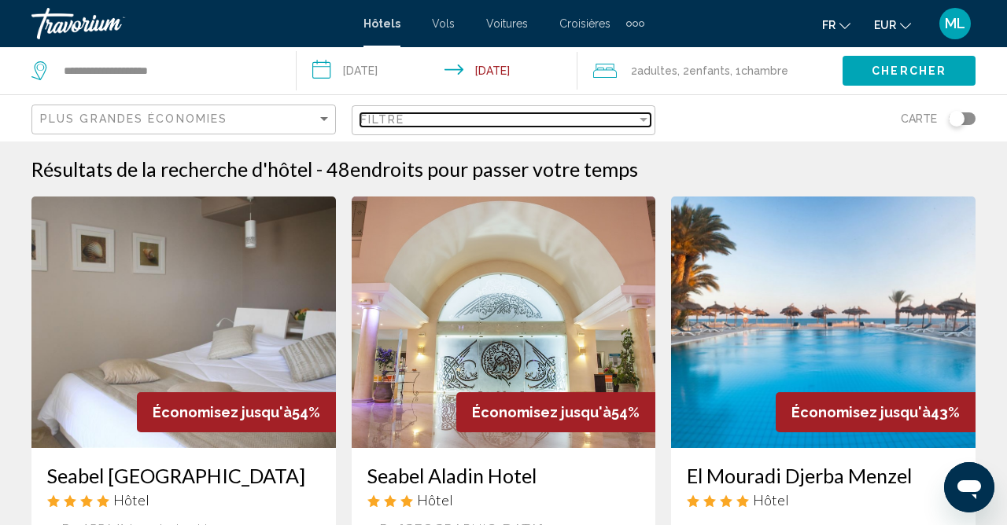
click at [563, 124] on div "Filtre" at bounding box center [498, 119] width 277 height 13
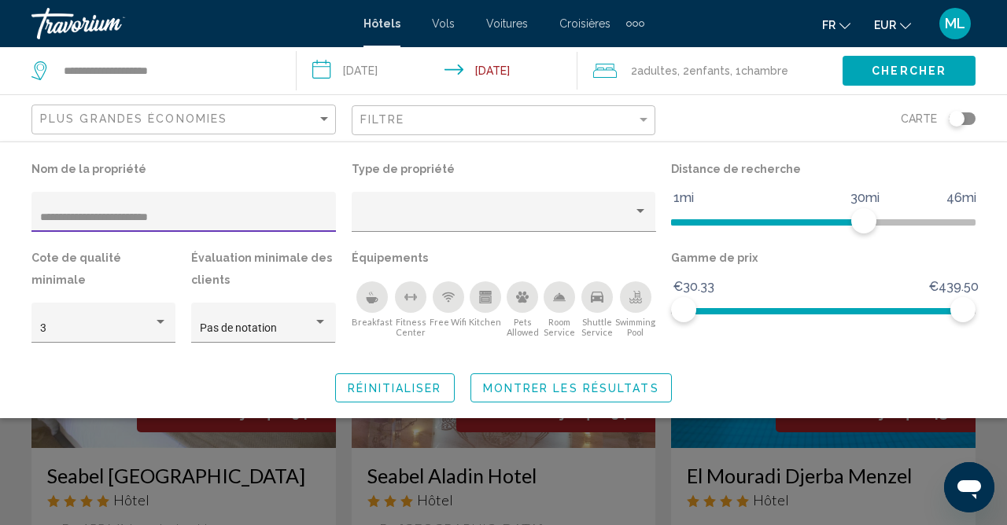
click at [741, 127] on div "Carte" at bounding box center [823, 118] width 304 height 46
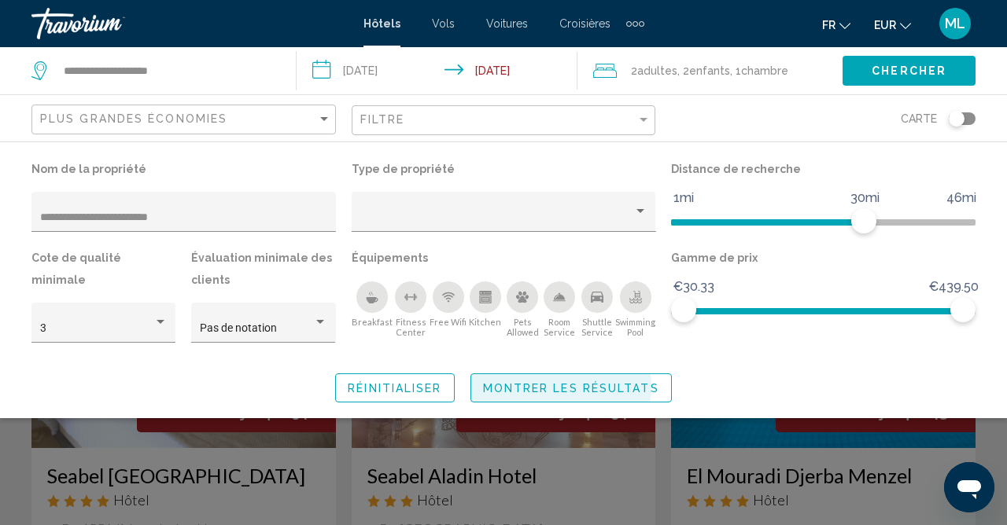
click at [572, 386] on span "Montrer les résultats" at bounding box center [571, 388] width 176 height 13
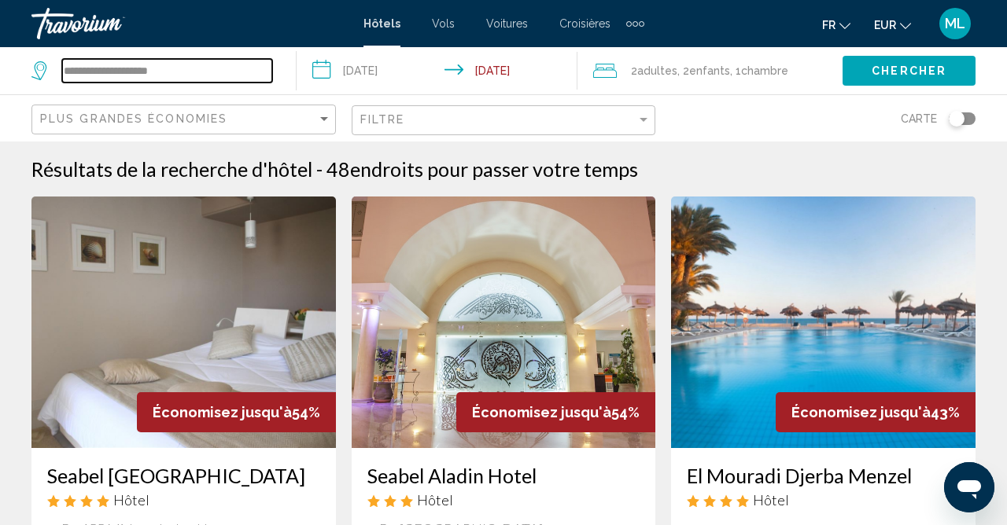
click at [140, 78] on input "**********" at bounding box center [167, 71] width 210 height 24
click at [198, 64] on input "**********" at bounding box center [167, 71] width 210 height 24
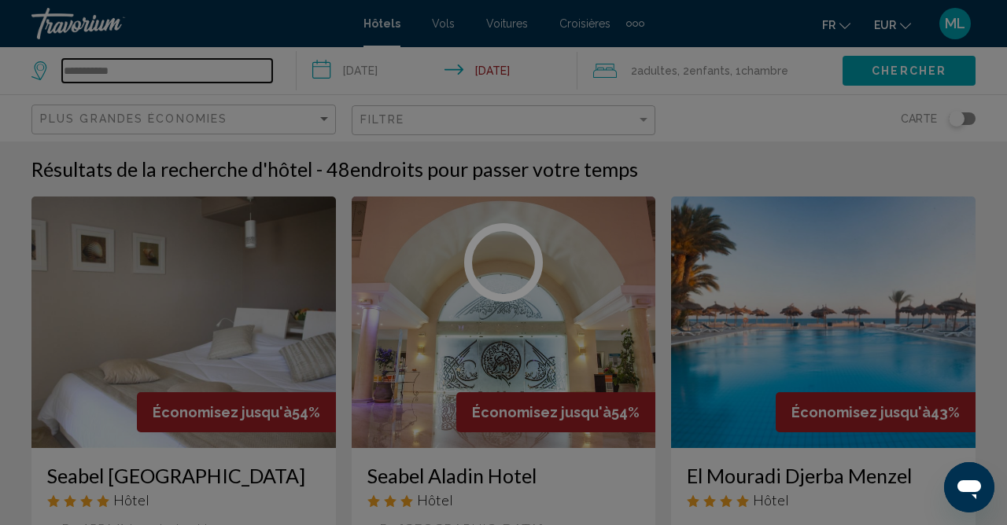
type input "*******"
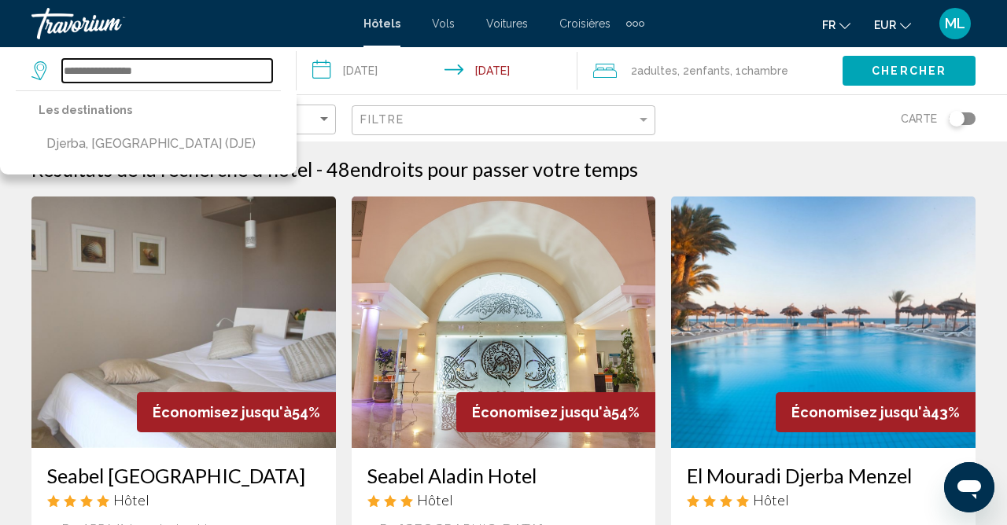
click at [134, 75] on input "Search widget" at bounding box center [167, 71] width 210 height 24
click at [152, 72] on input "Search widget" at bounding box center [167, 71] width 210 height 24
click at [151, 72] on input "Search widget" at bounding box center [167, 71] width 210 height 24
paste input "**********"
type input "**********"
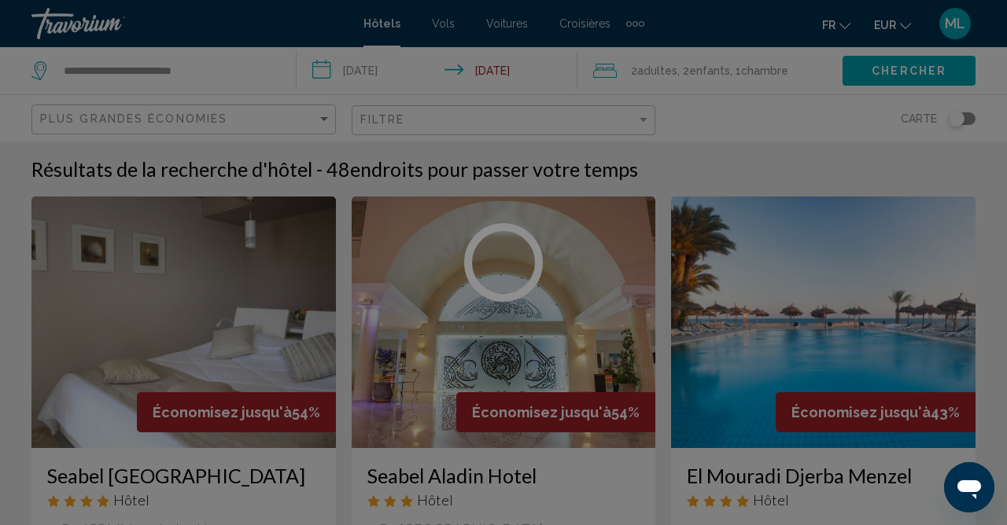
click at [914, 208] on div at bounding box center [503, 262] width 1007 height 525
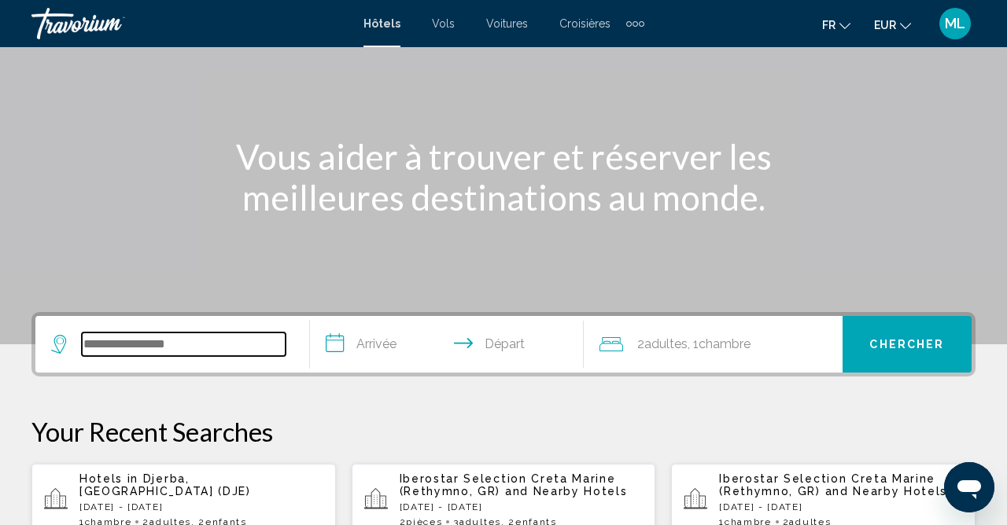
click at [107, 343] on input "Search widget" at bounding box center [184, 345] width 204 height 24
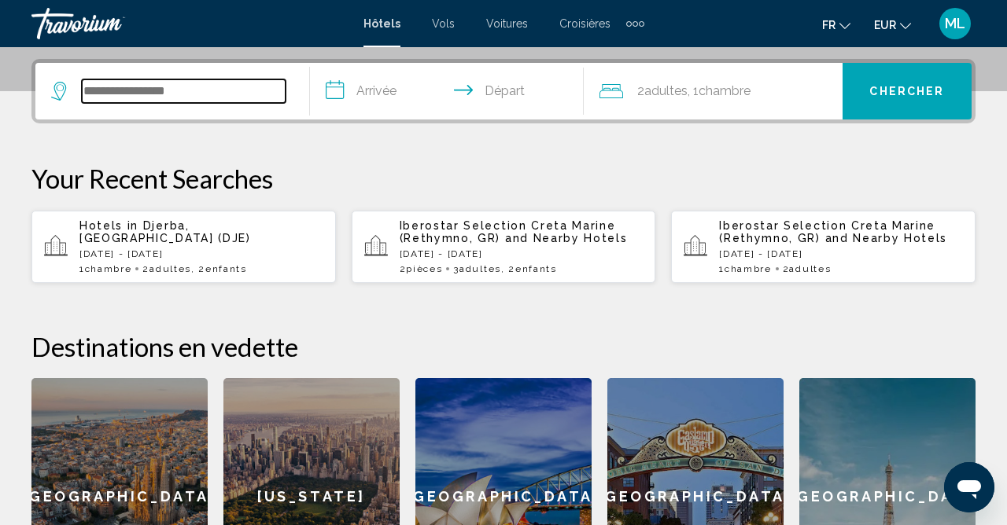
scroll to position [388, 0]
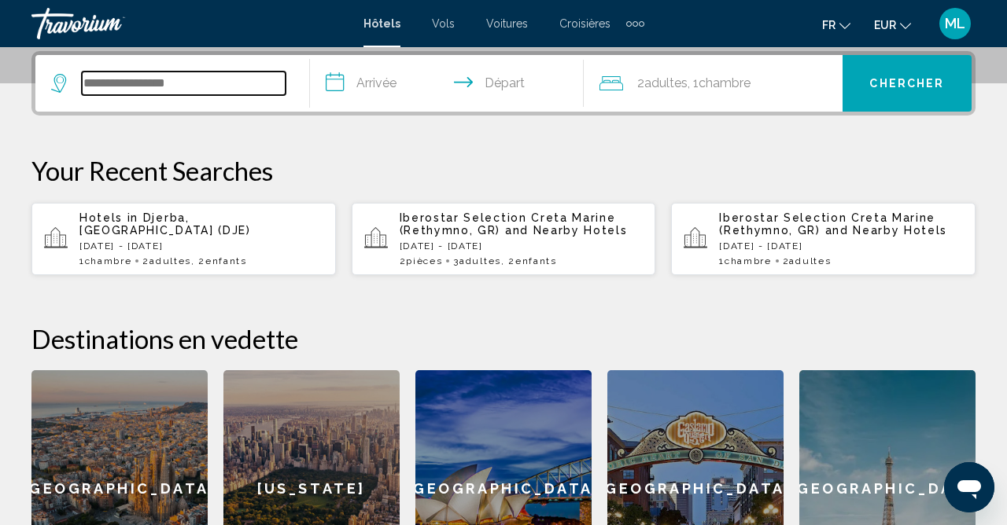
paste input "**********"
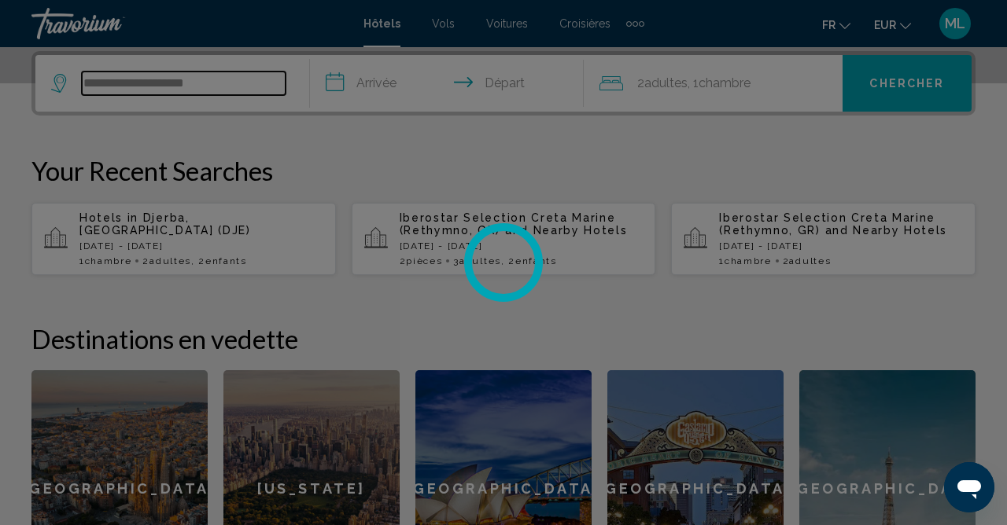
type input "**********"
click at [654, 153] on div at bounding box center [503, 262] width 1007 height 525
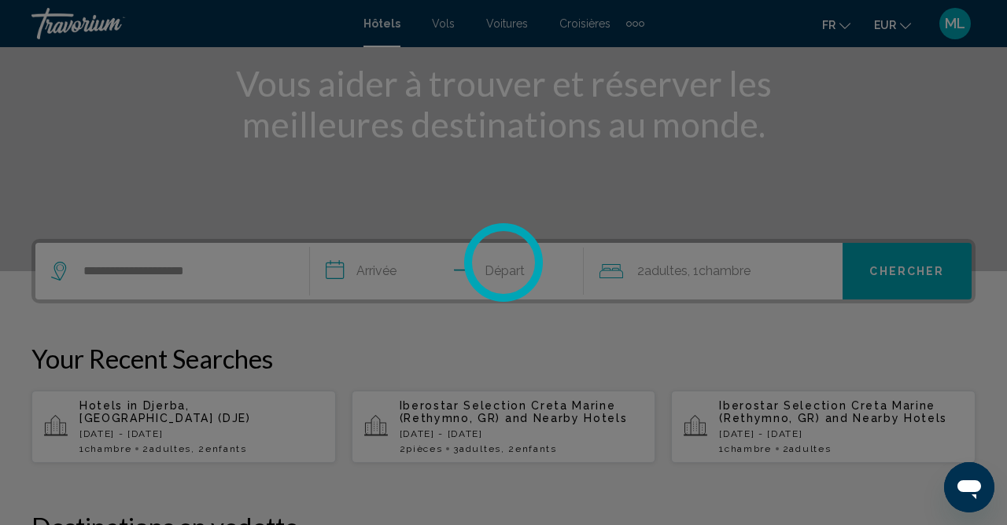
scroll to position [0, 0]
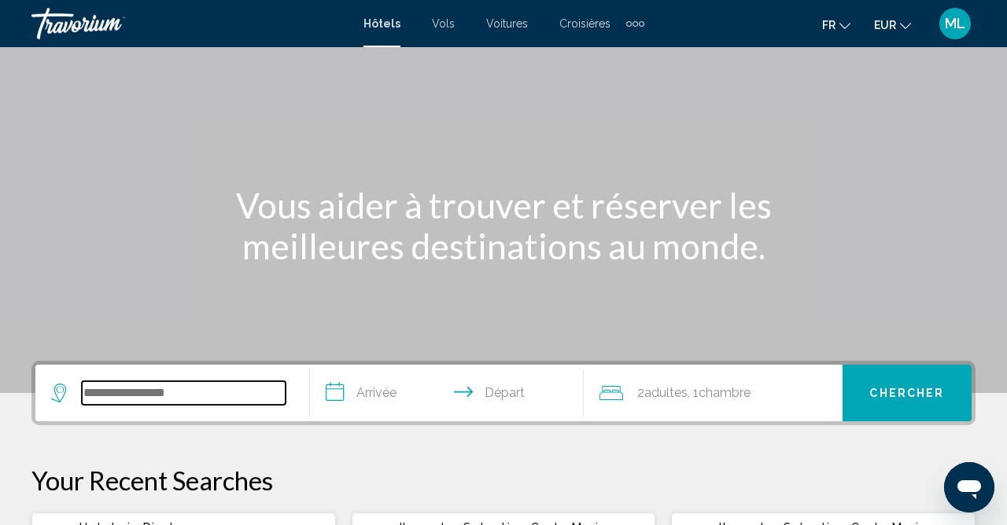
click at [185, 390] on input "Search widget" at bounding box center [184, 393] width 204 height 24
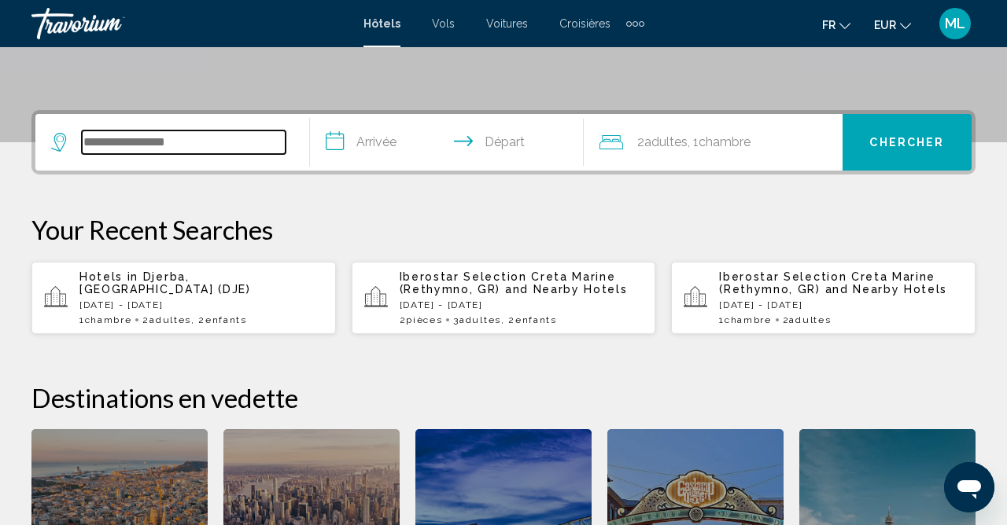
scroll to position [388, 0]
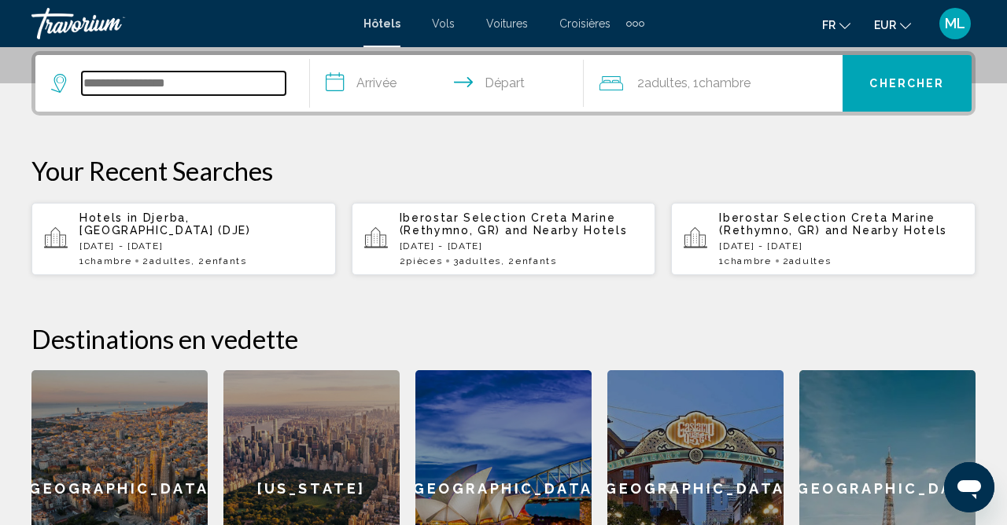
paste input "**********"
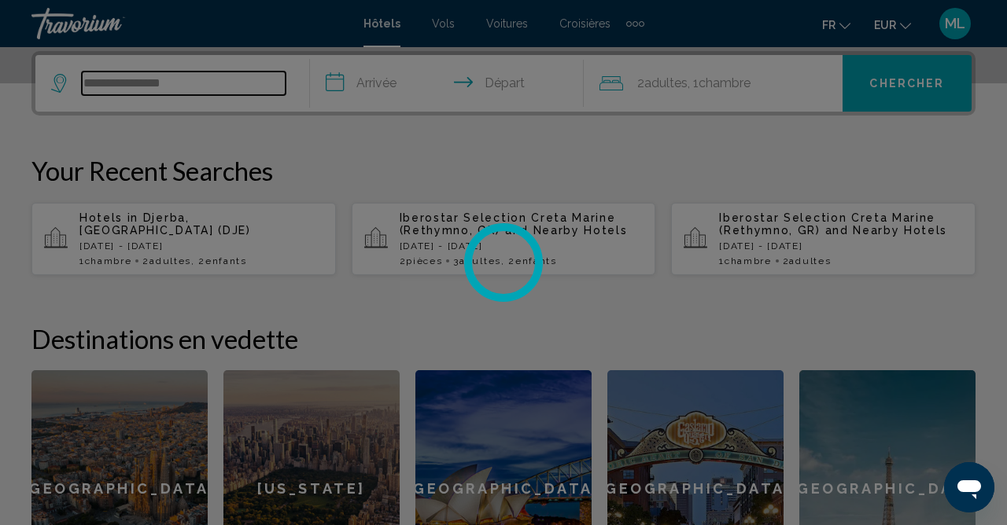
type input "**********"
click at [942, 164] on div at bounding box center [503, 262] width 1007 height 525
click at [410, 85] on div at bounding box center [503, 262] width 1007 height 525
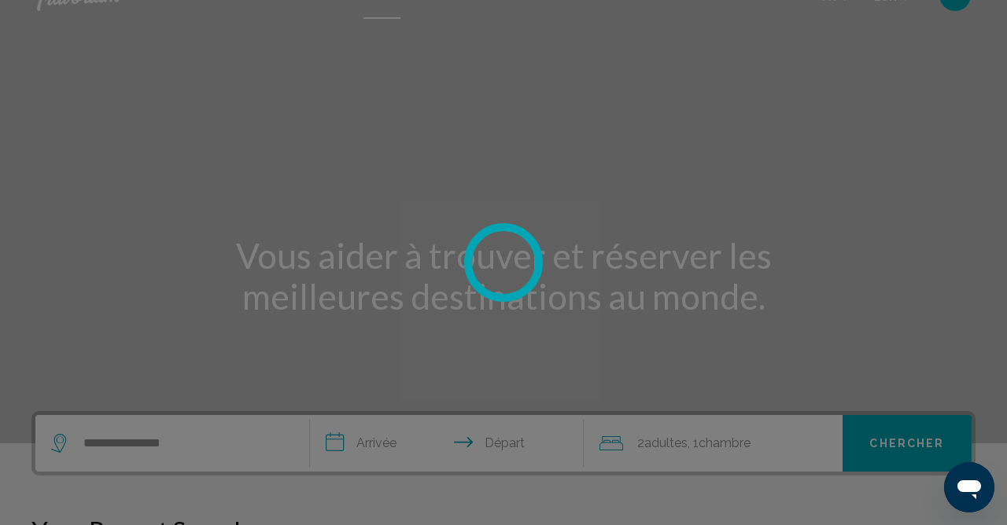
scroll to position [27, 0]
click at [236, 442] on div at bounding box center [503, 262] width 1007 height 525
